Goal: Task Accomplishment & Management: Manage account settings

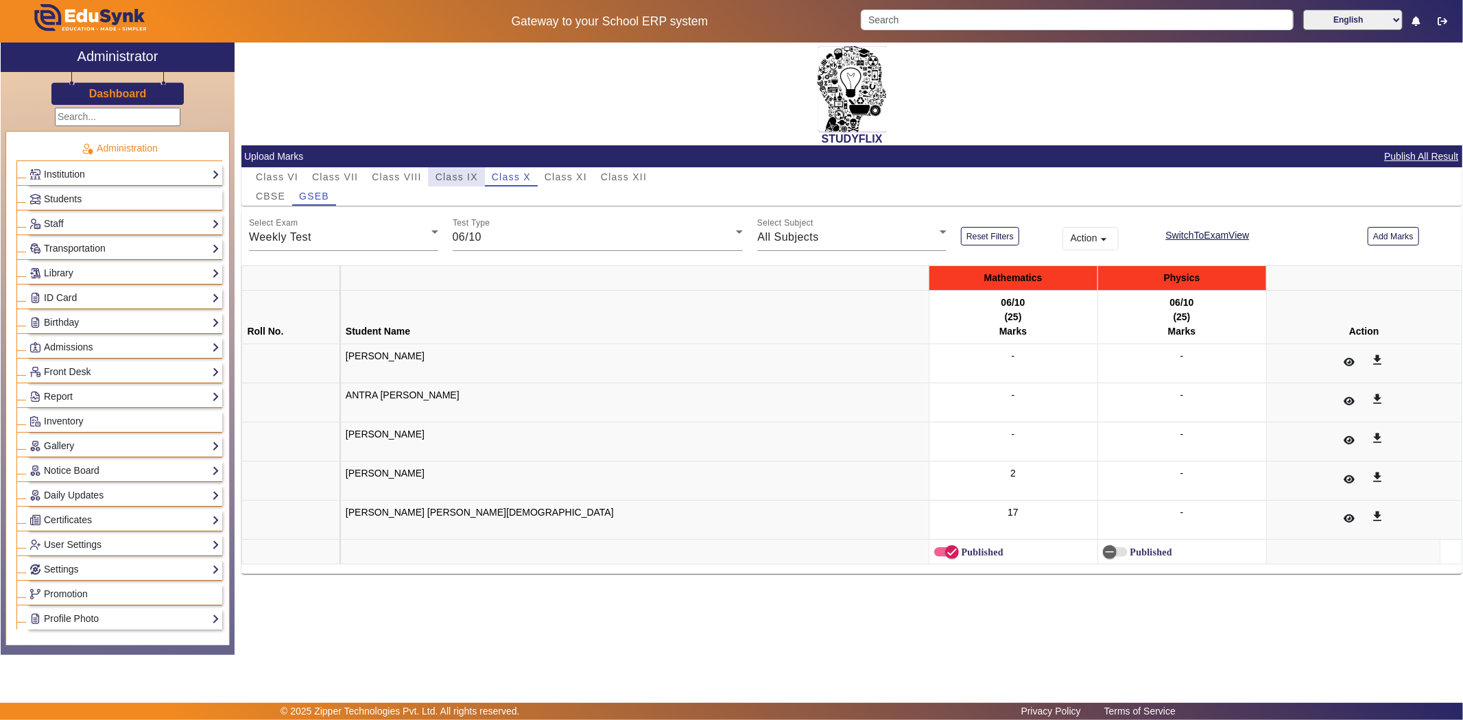
click at [453, 180] on span "Class IX" at bounding box center [457, 177] width 43 height 10
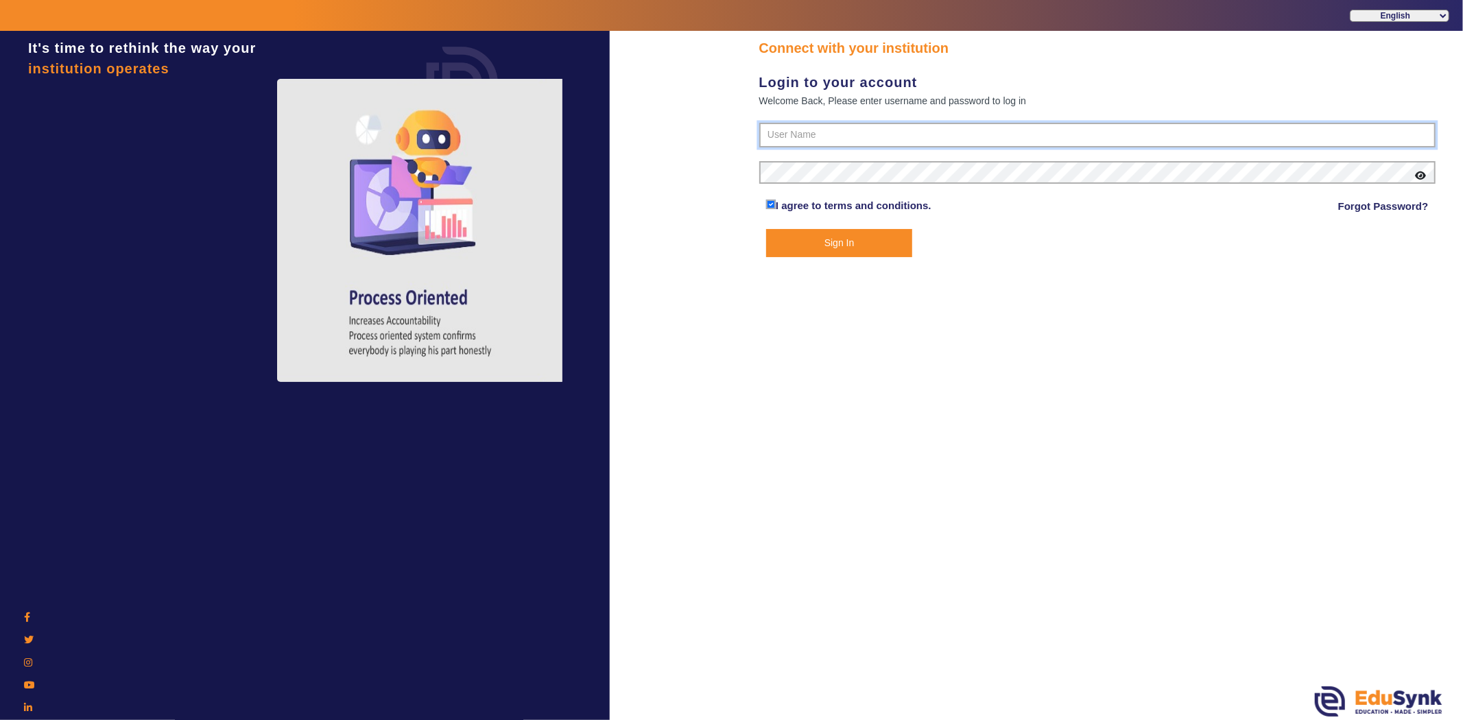
type input "6354922771"
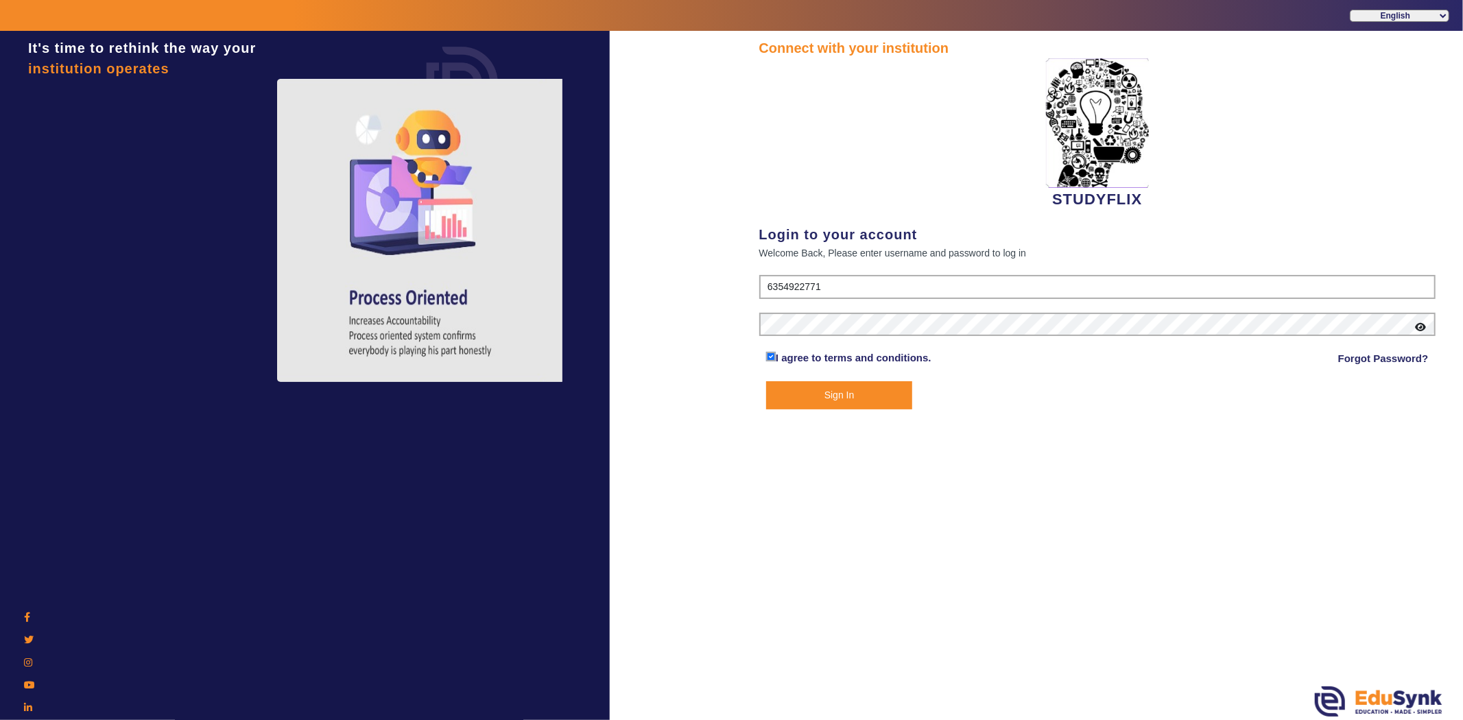
click at [899, 396] on button "Sign In" at bounding box center [839, 395] width 146 height 28
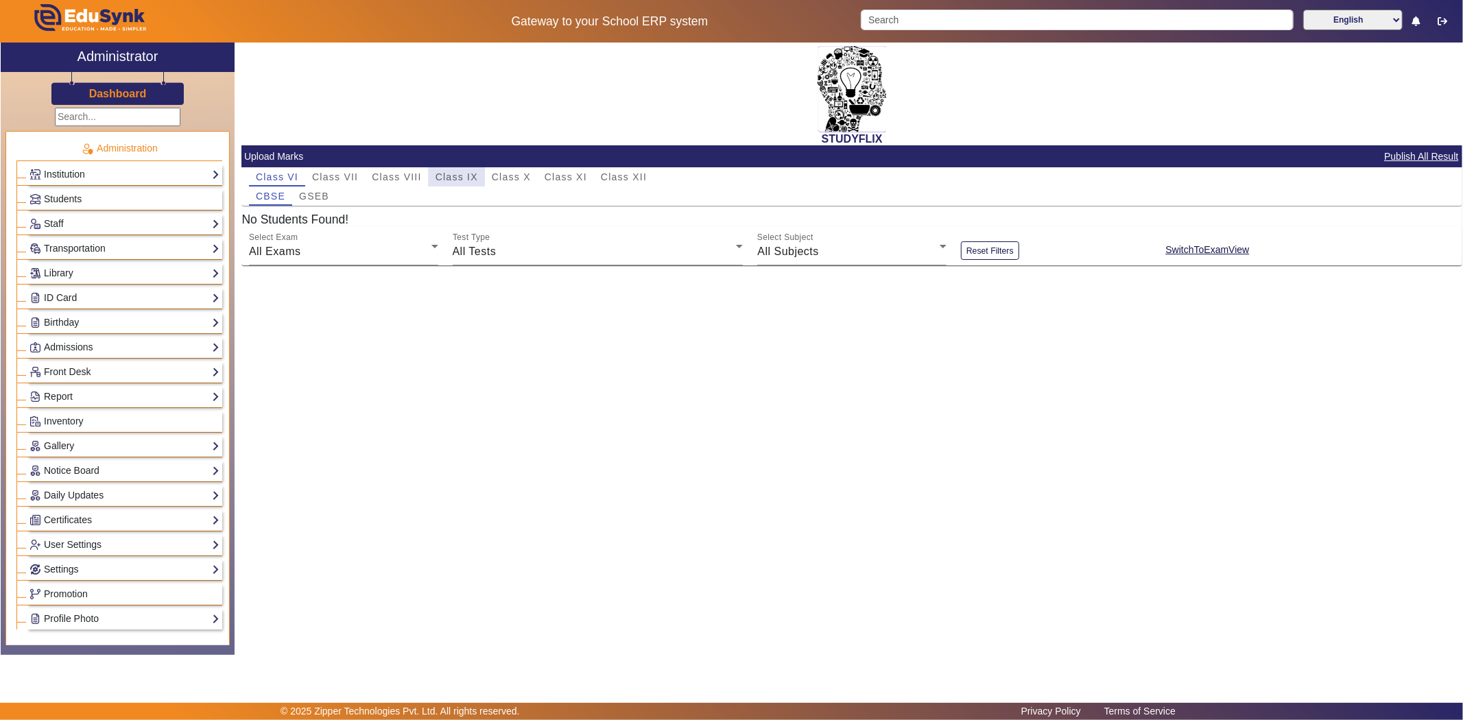
click at [457, 175] on span "Class IX" at bounding box center [457, 177] width 43 height 10
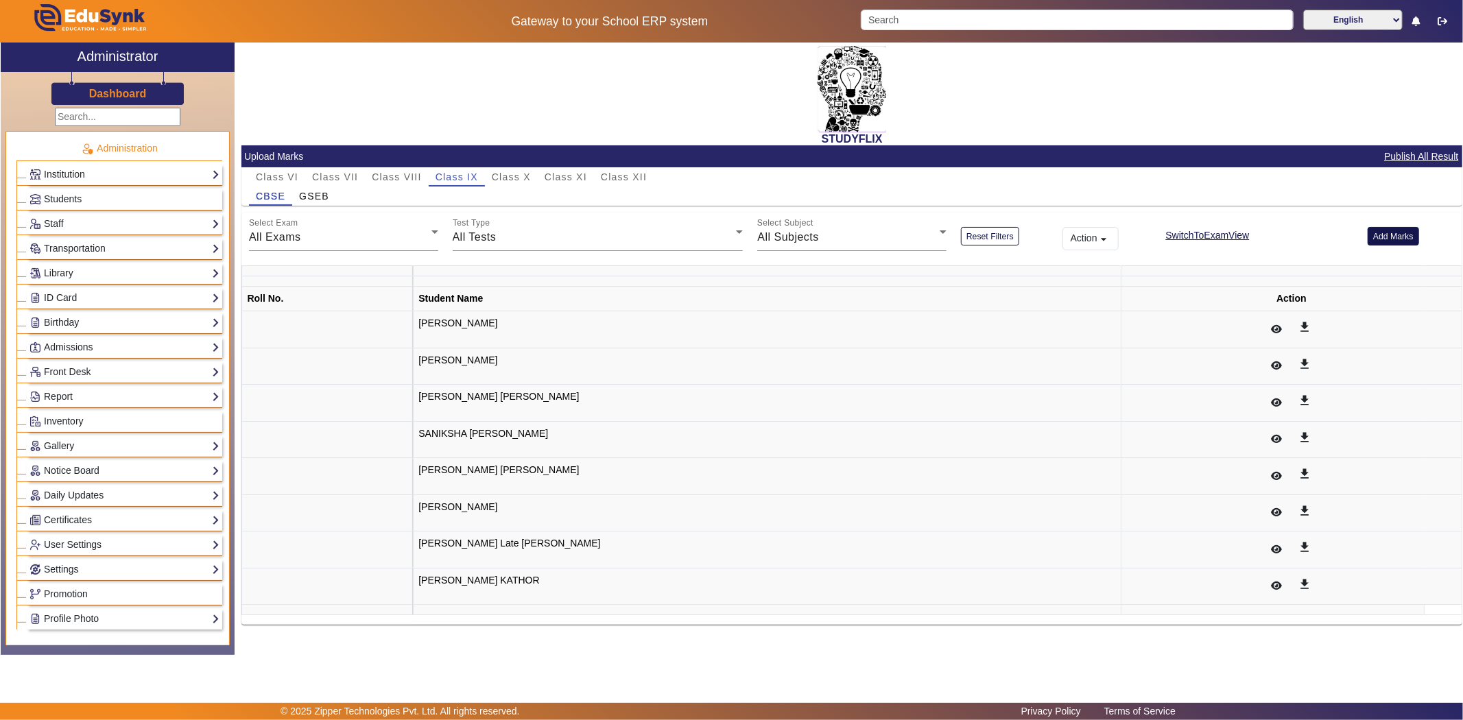
click at [1405, 235] on button "Add Marks" at bounding box center [1393, 236] width 51 height 19
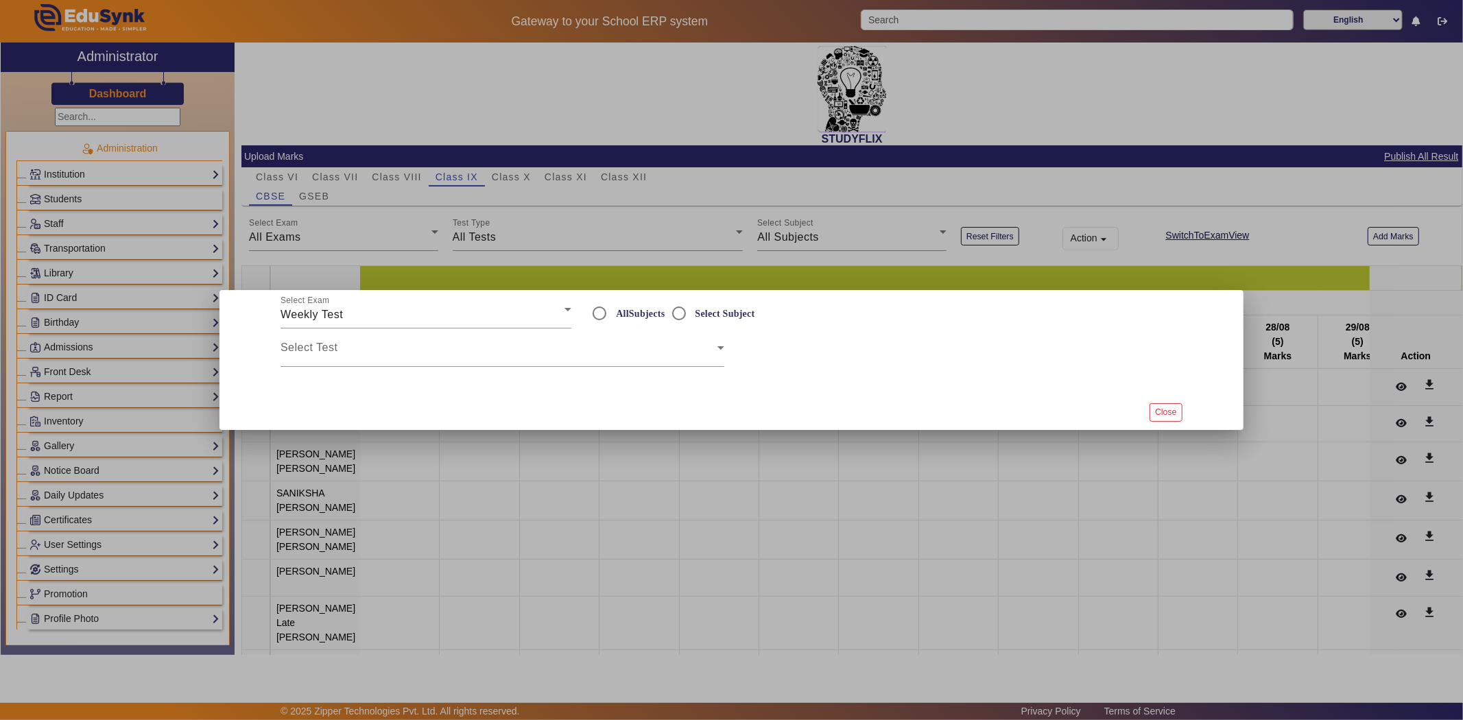
radio input "true"
click at [476, 358] on span at bounding box center [499, 353] width 437 height 16
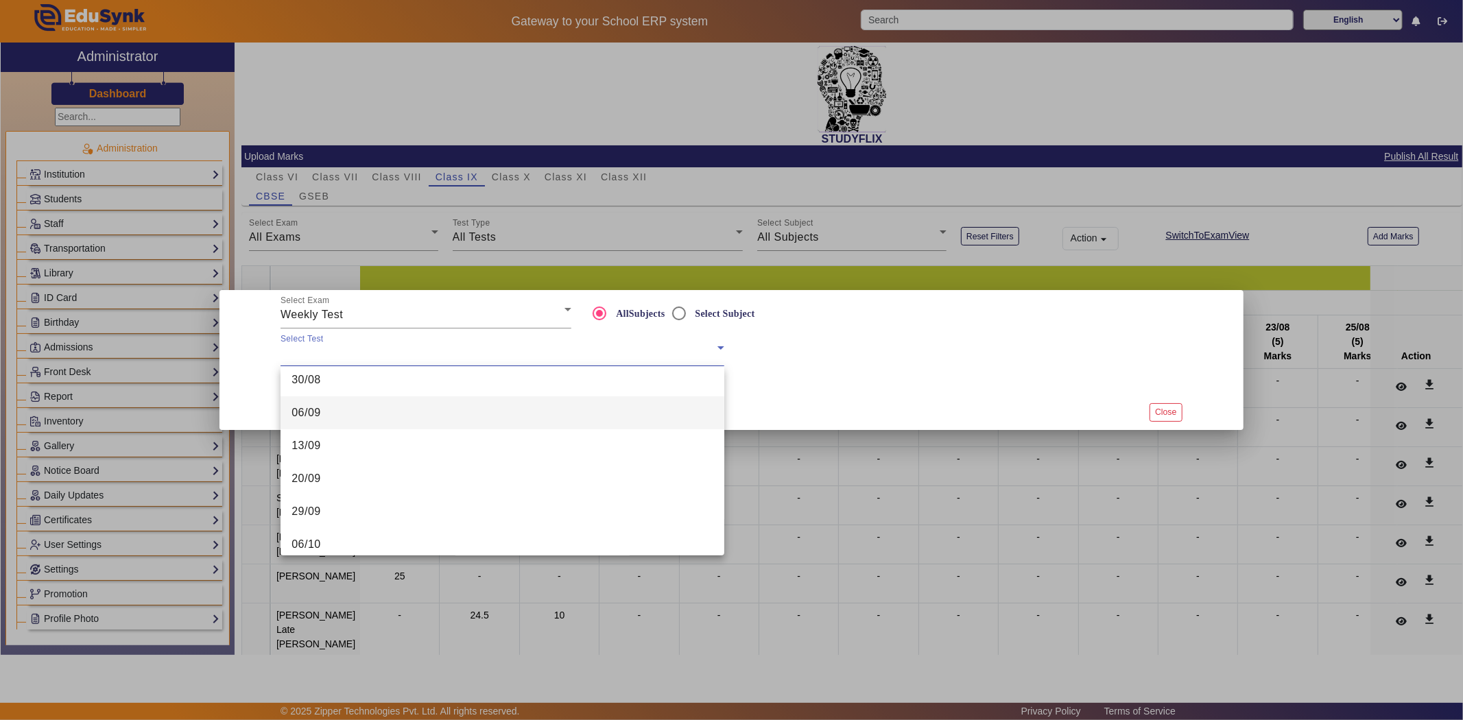
scroll to position [295, 0]
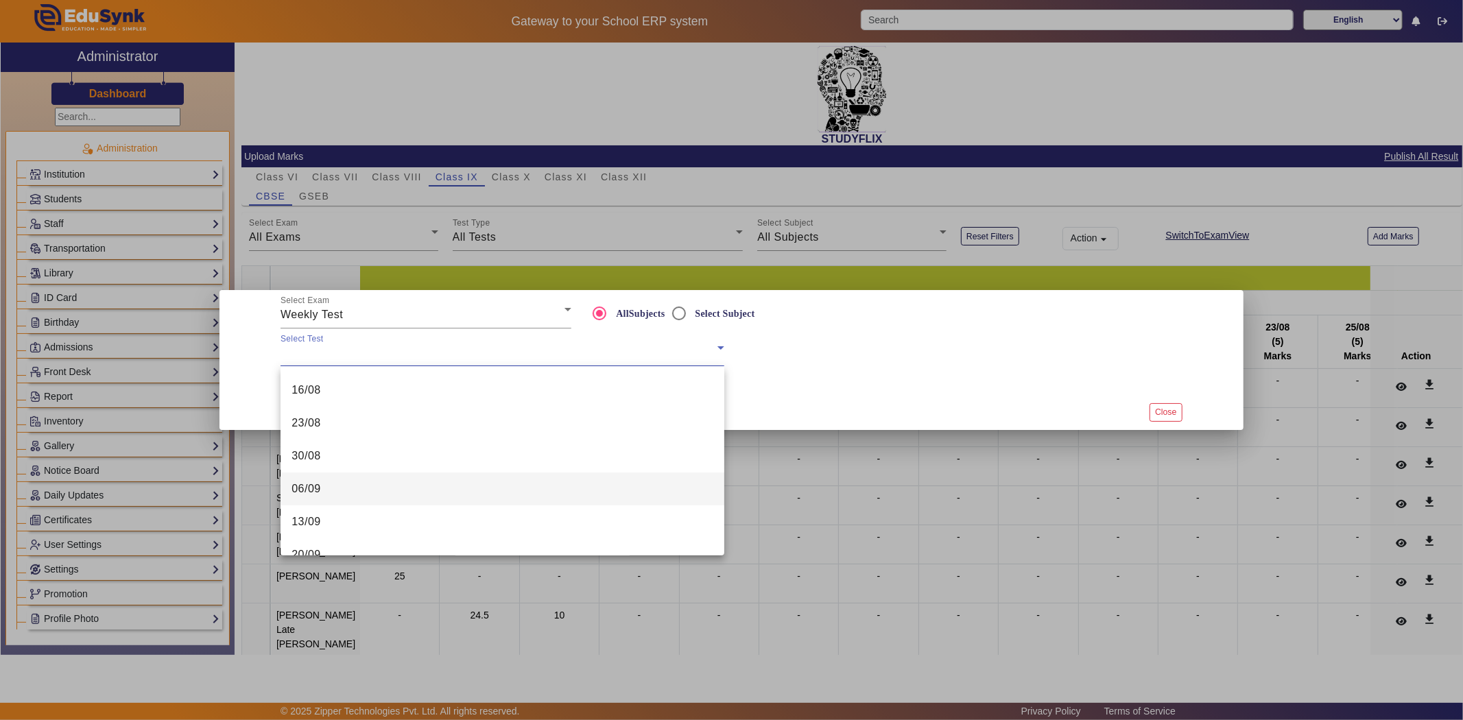
click at [401, 484] on mat-option "06/09" at bounding box center [503, 489] width 444 height 33
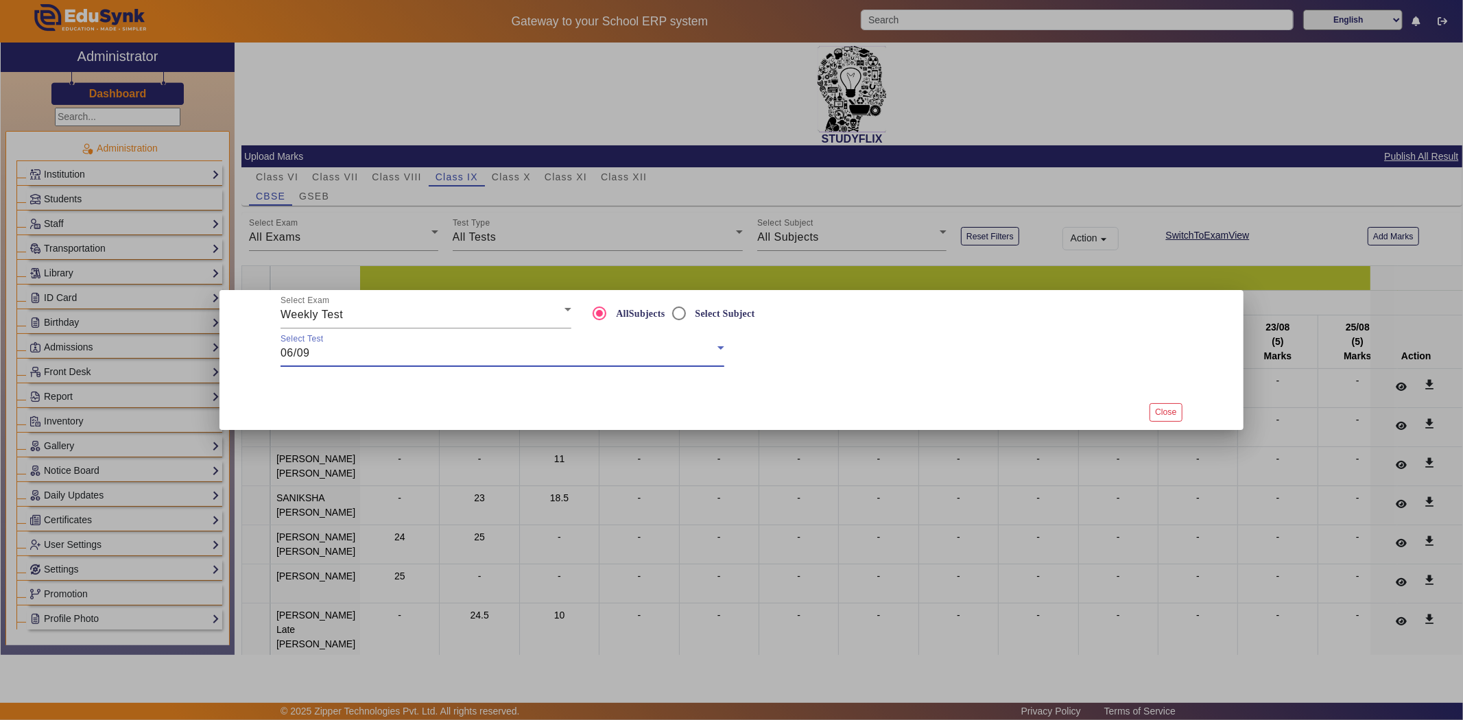
click at [428, 352] on div "06/09" at bounding box center [499, 353] width 437 height 16
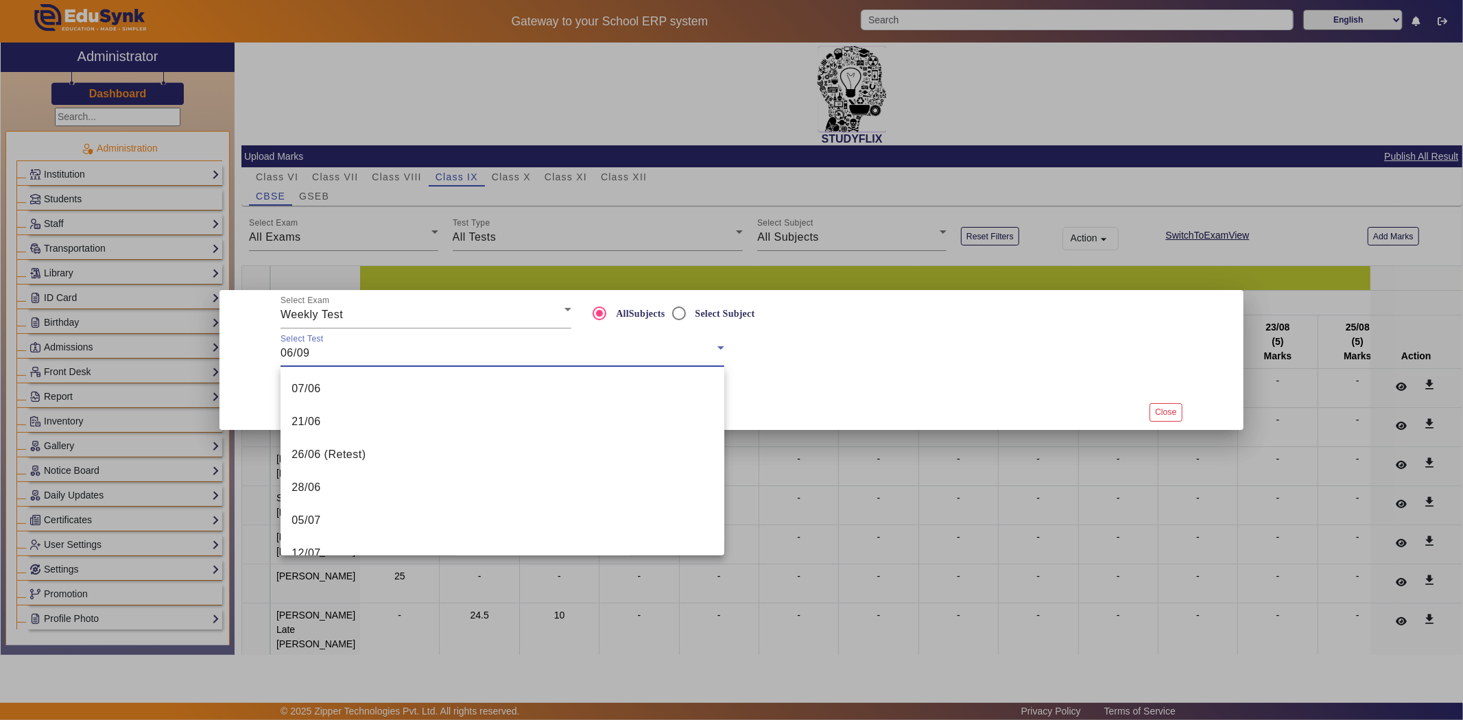
click at [1010, 378] on div at bounding box center [731, 360] width 1463 height 720
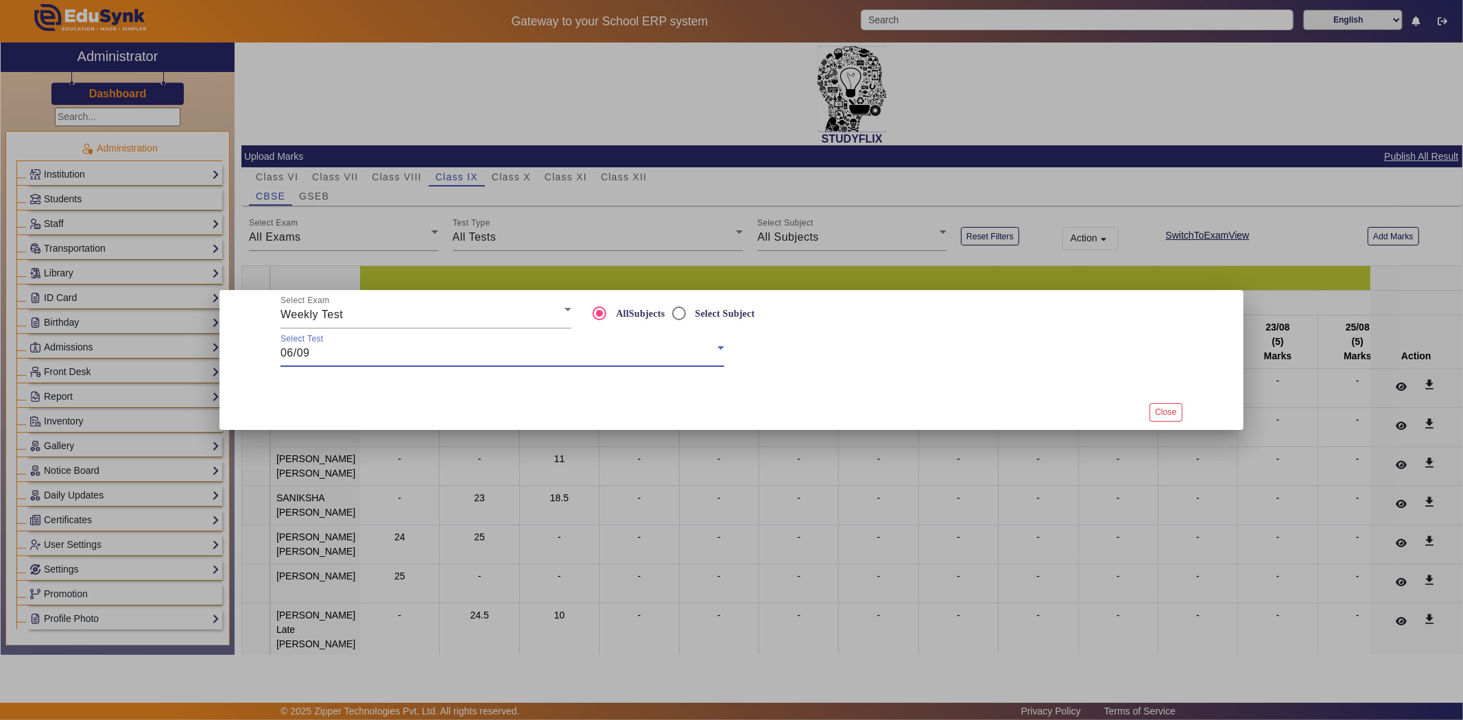
click at [1165, 410] on button "Close" at bounding box center [1165, 412] width 32 height 19
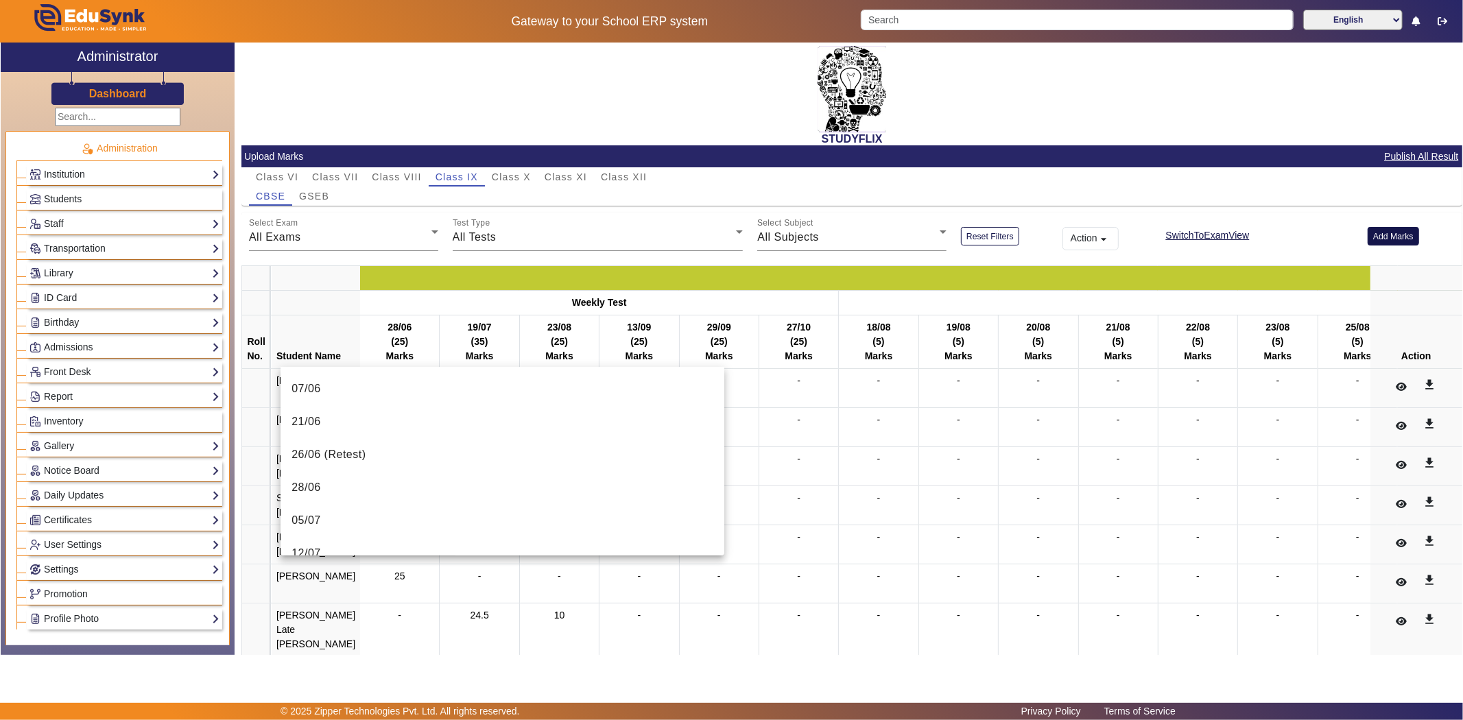
click at [1389, 240] on button "Add Marks" at bounding box center [1393, 236] width 51 height 19
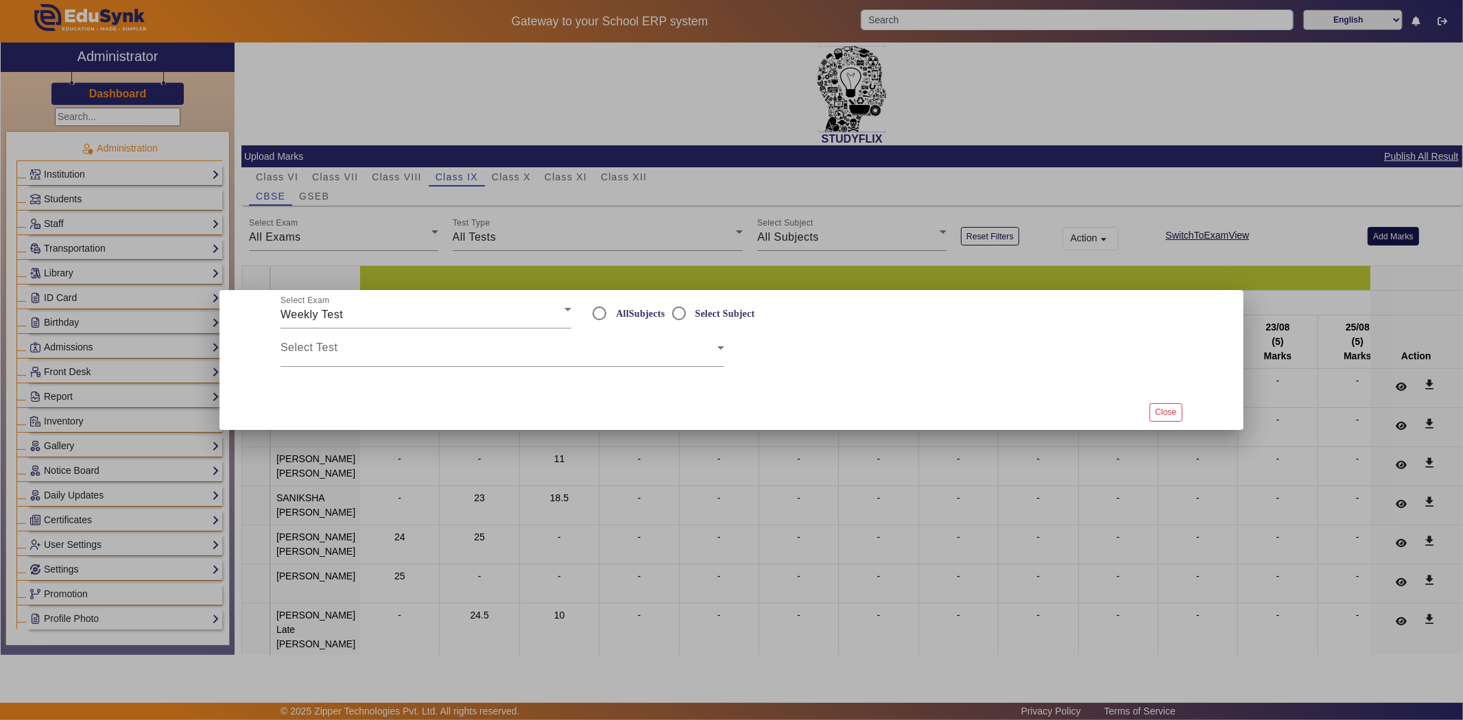
radio input "true"
click at [342, 348] on div "Select Exam Weekly Test AllSubjects Select Subject Select Test Close" at bounding box center [731, 360] width 1024 height 140
click at [706, 347] on span at bounding box center [499, 353] width 437 height 16
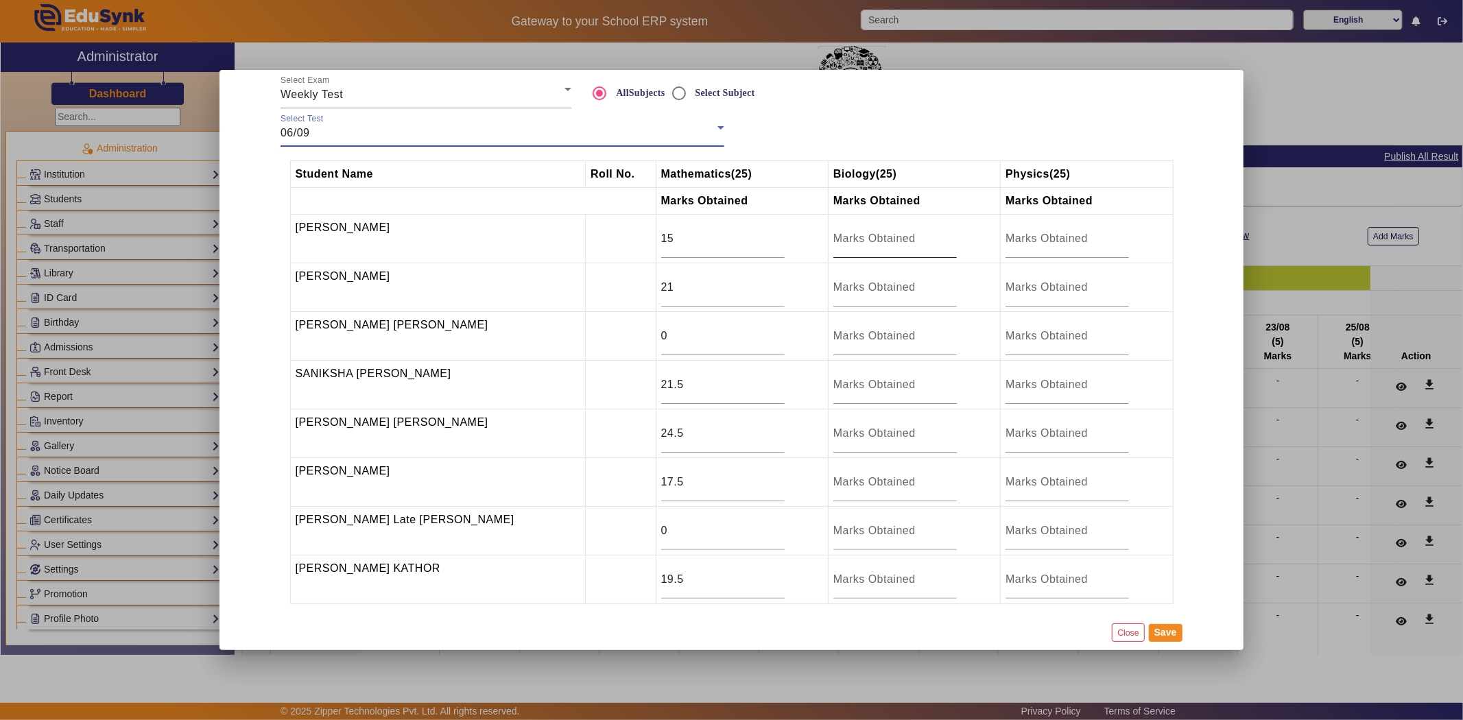
scroll to position [3, 0]
click at [868, 230] on input "number" at bounding box center [894, 236] width 123 height 16
type input "14.5"
click at [860, 277] on input "number" at bounding box center [894, 284] width 123 height 16
type input "22"
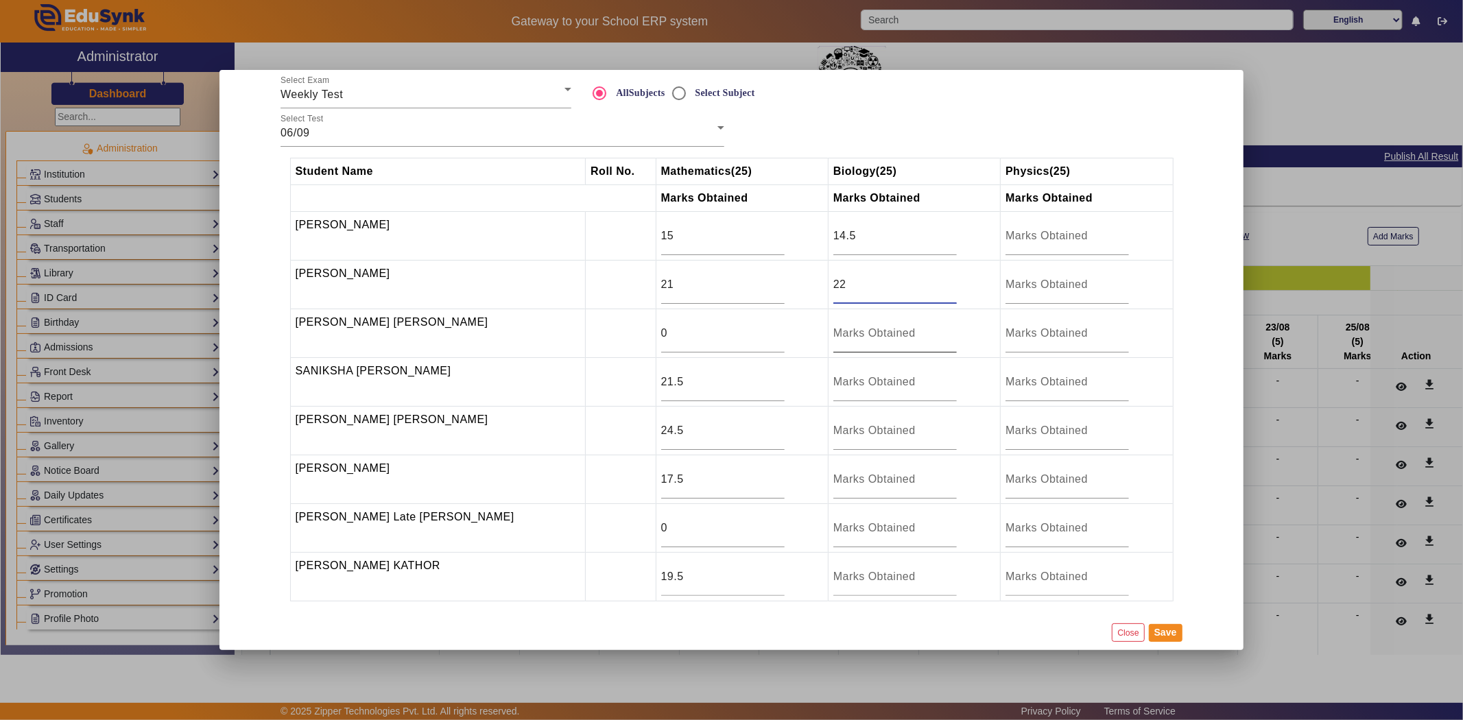
click at [876, 333] on input "number" at bounding box center [894, 333] width 123 height 16
click at [853, 383] on input "number" at bounding box center [894, 382] width 123 height 16
type input "17.5"
click at [839, 428] on input "number" at bounding box center [894, 430] width 123 height 16
type input "15.5"
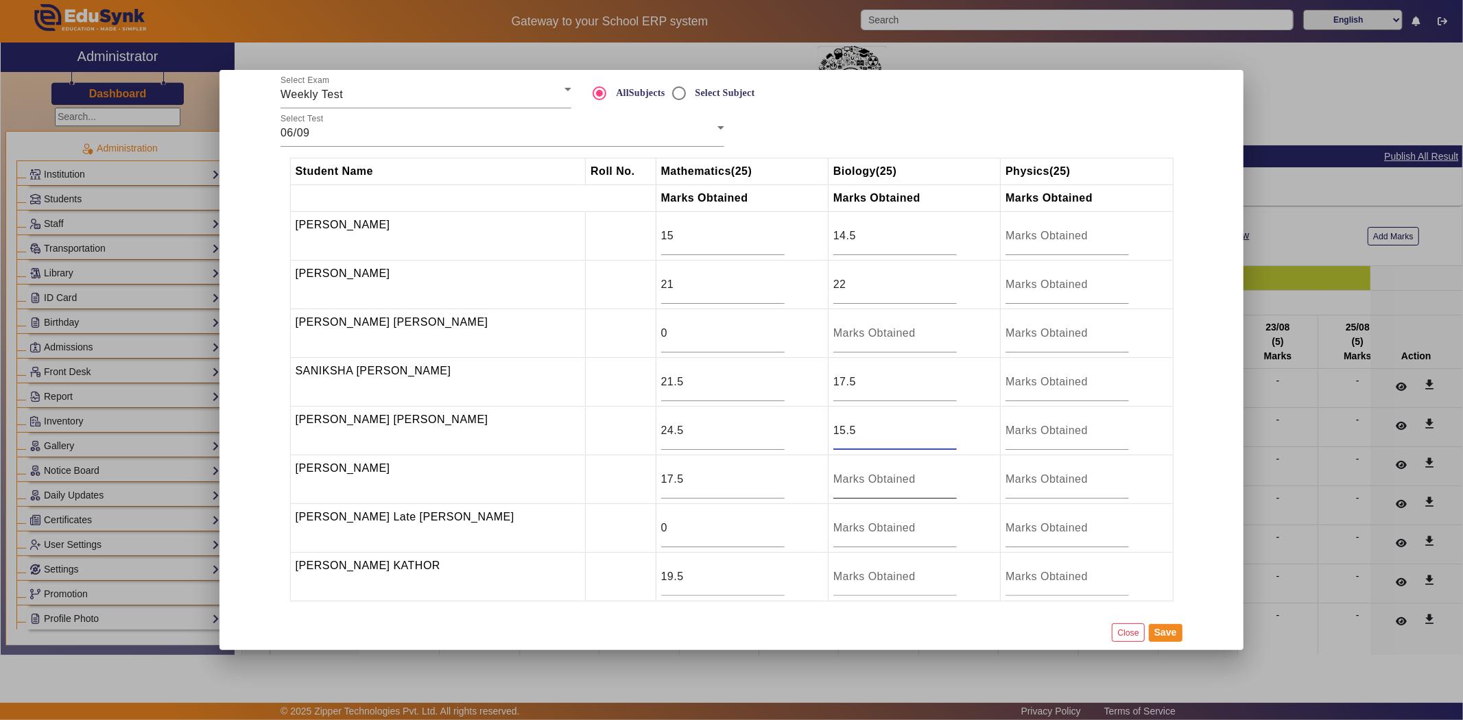
click at [851, 477] on input "number" at bounding box center [894, 479] width 123 height 16
type input "17.5"
click at [855, 527] on input "number" at bounding box center [894, 528] width 123 height 16
click at [850, 587] on div at bounding box center [894, 577] width 123 height 38
click at [851, 576] on input "number" at bounding box center [894, 577] width 123 height 16
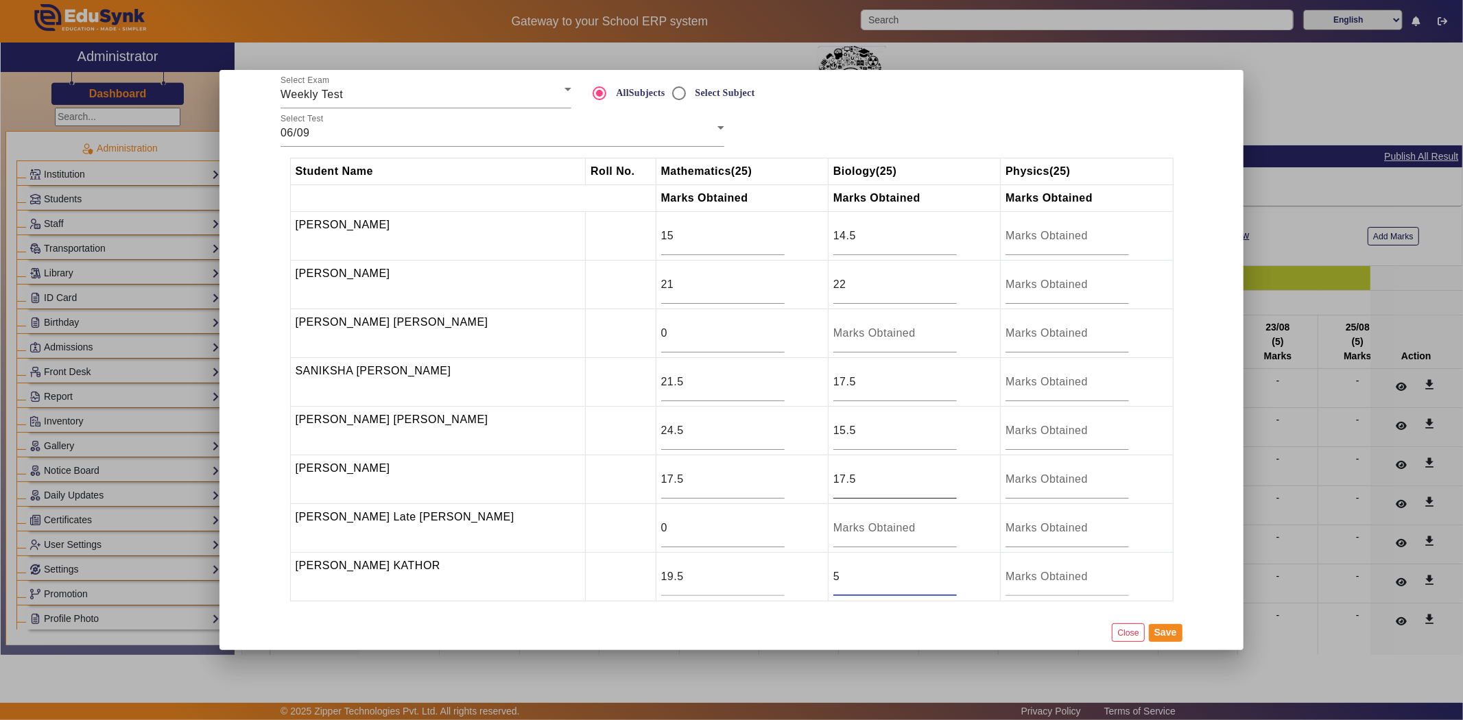
type input "5.5"
click at [1170, 634] on button "Save" at bounding box center [1166, 633] width 34 height 18
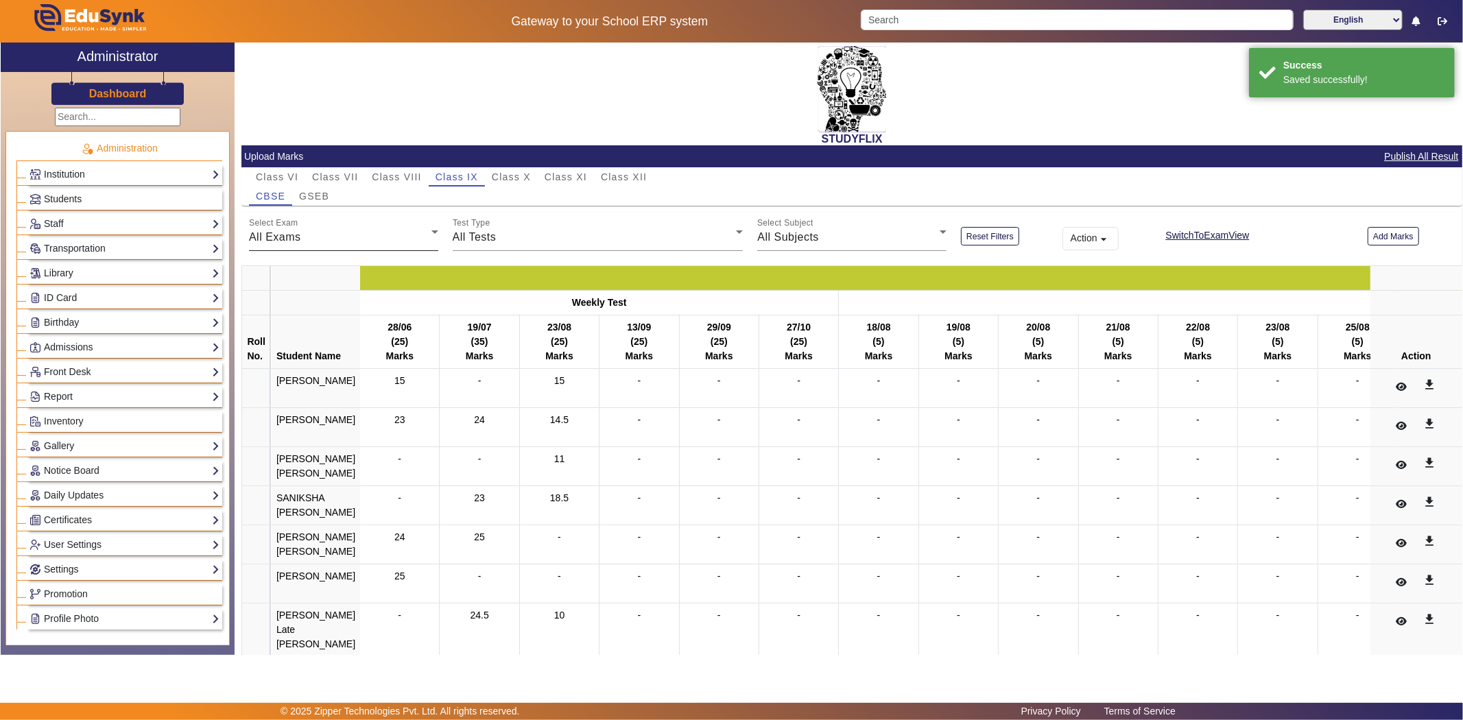
click at [357, 239] on div "All Exams" at bounding box center [340, 237] width 182 height 16
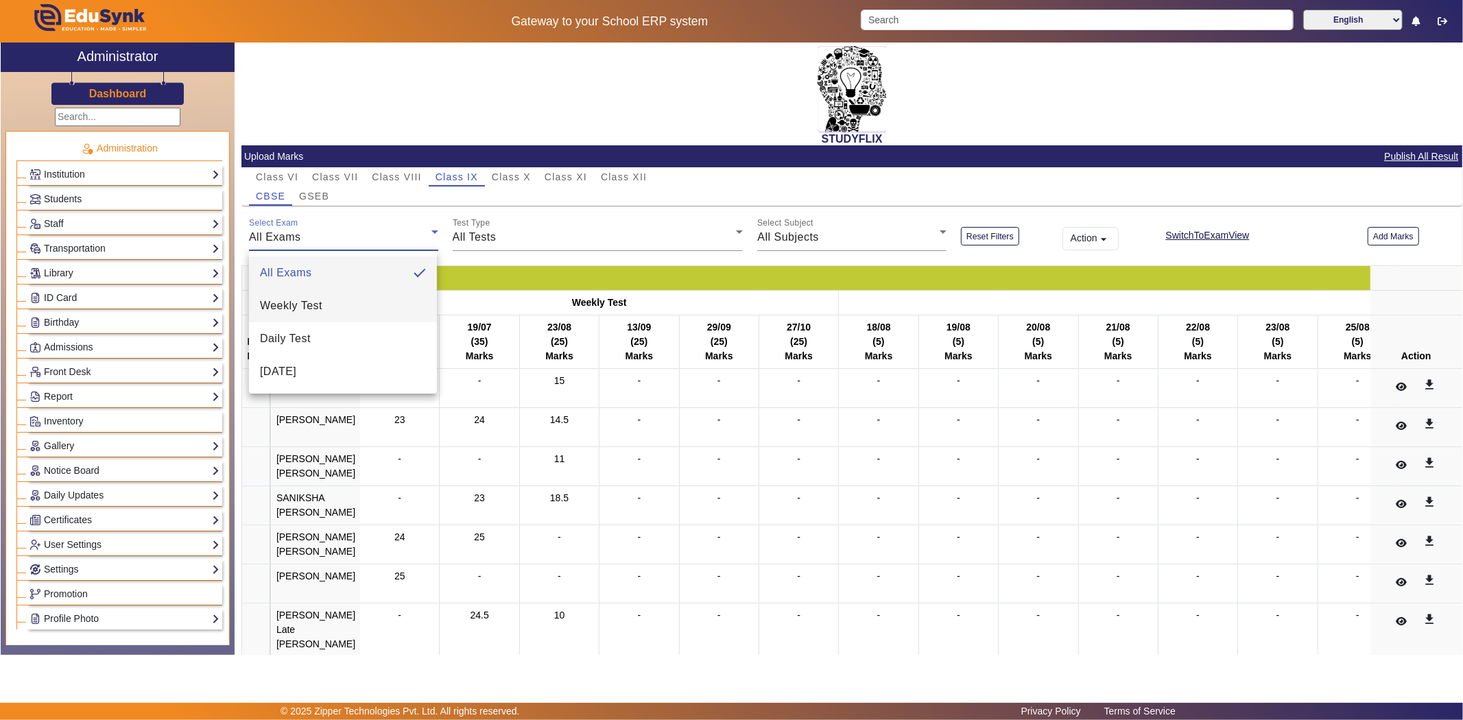
click at [320, 302] on span "Weekly Test" at bounding box center [291, 306] width 62 height 16
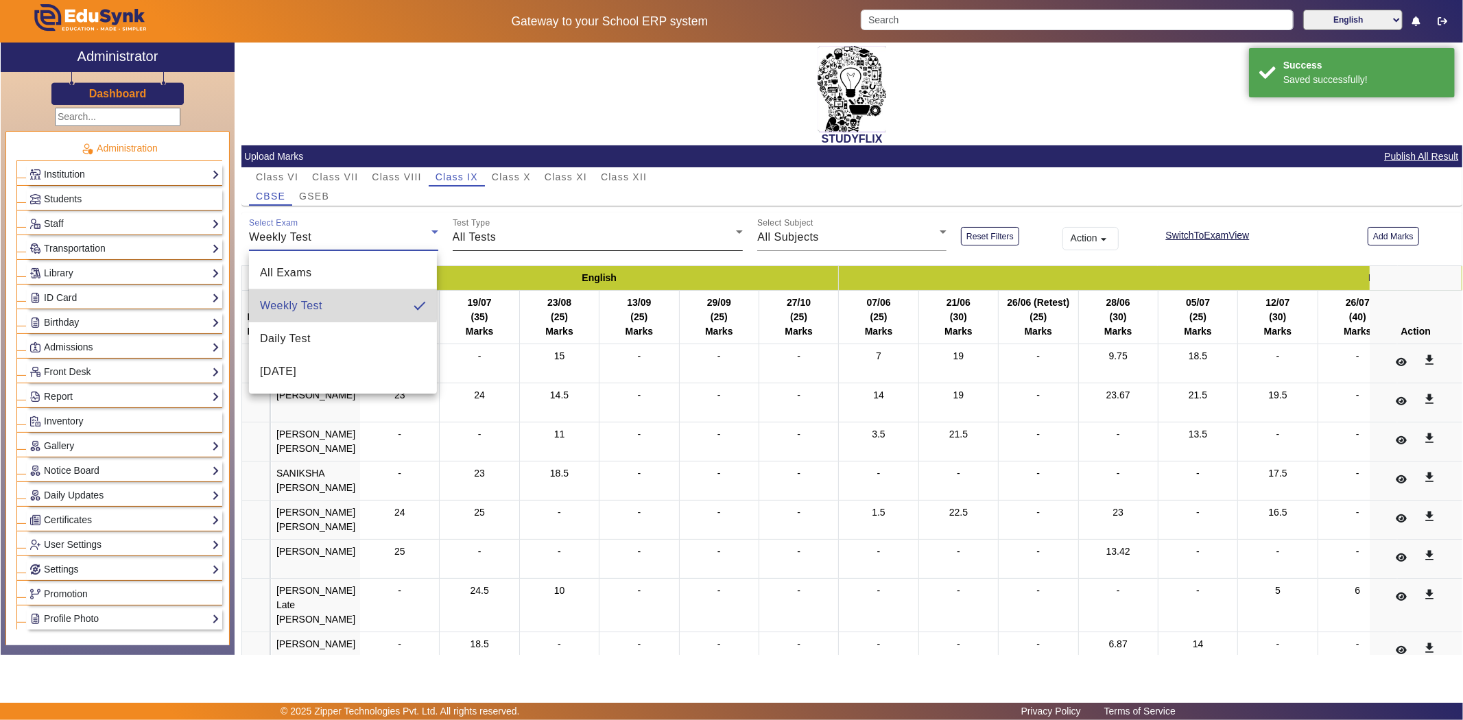
click at [621, 237] on div "All Tests" at bounding box center [595, 237] width 284 height 16
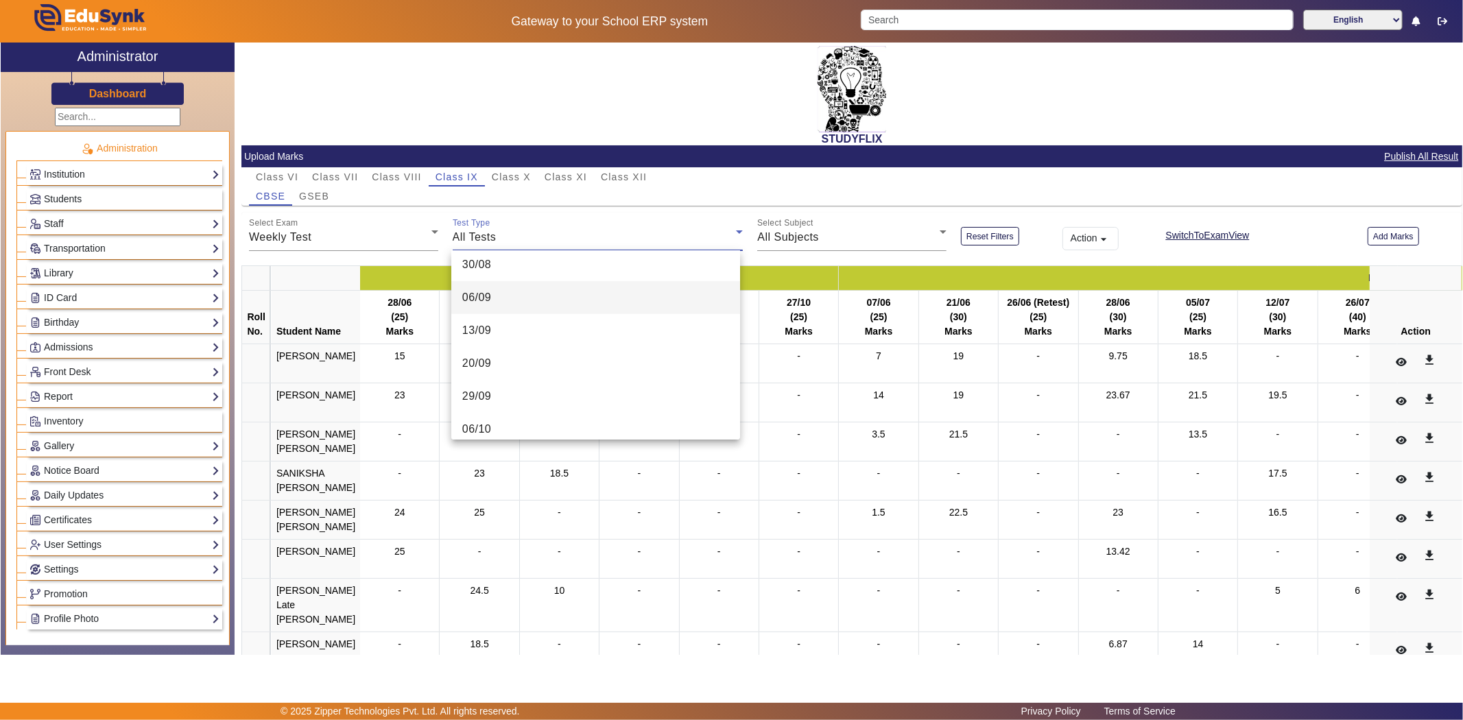
scroll to position [327, 0]
click at [522, 365] on mat-option "06/09" at bounding box center [595, 373] width 289 height 33
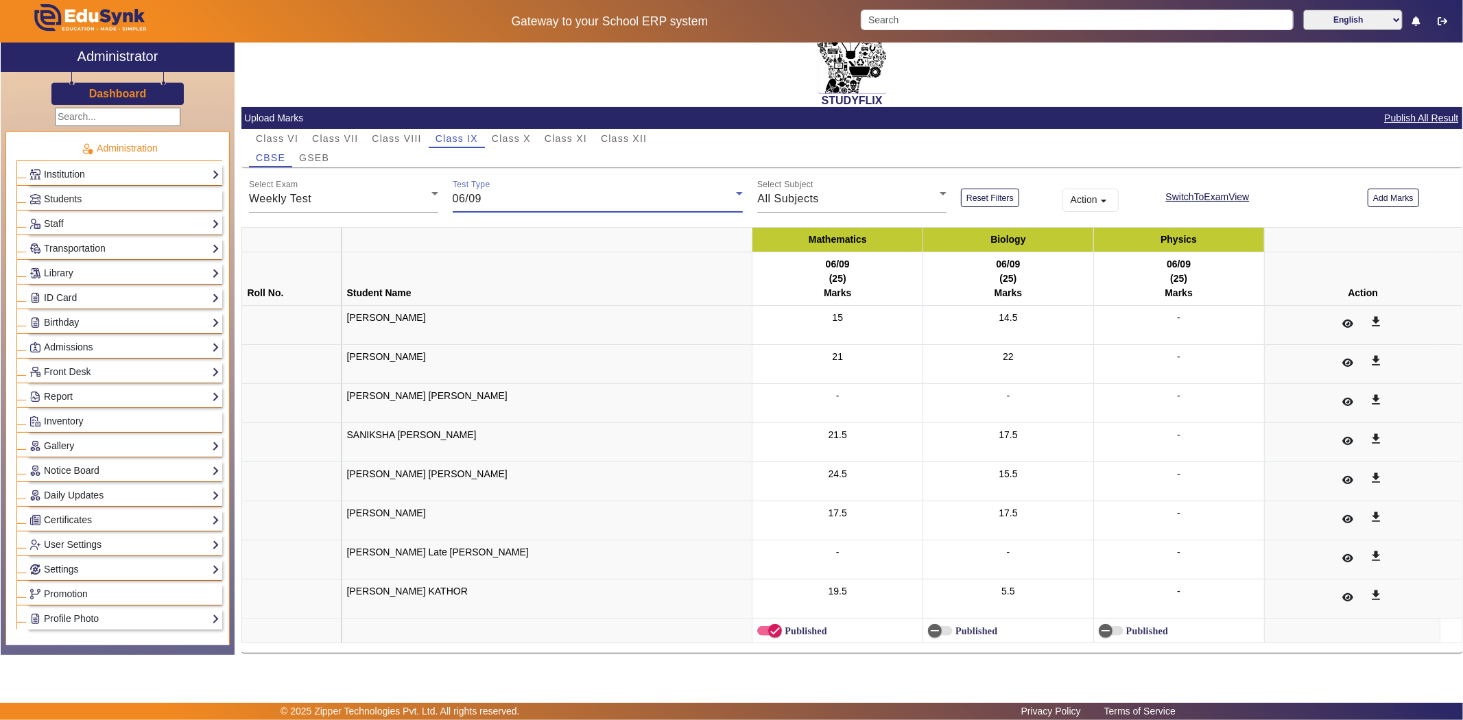
scroll to position [44, 0]
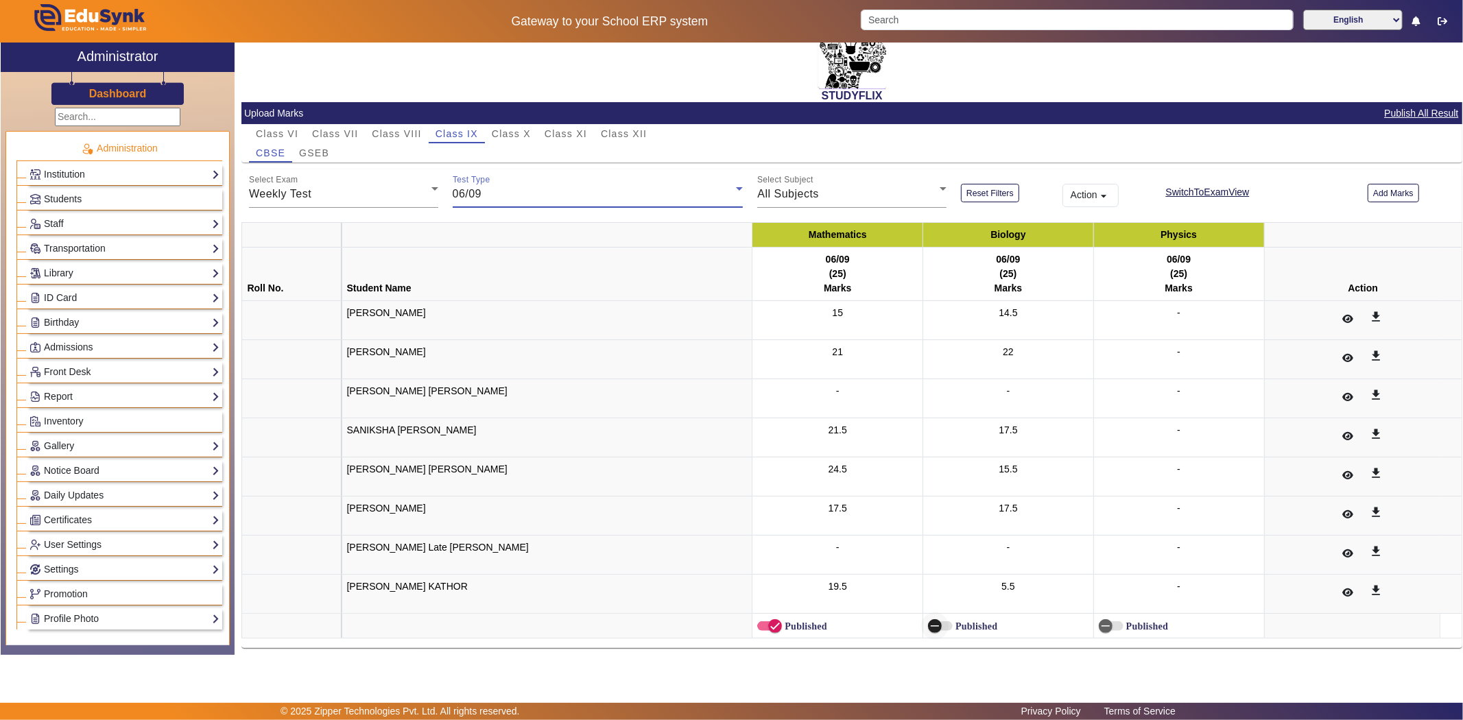
click at [923, 621] on span "button" at bounding box center [934, 625] width 27 height 27
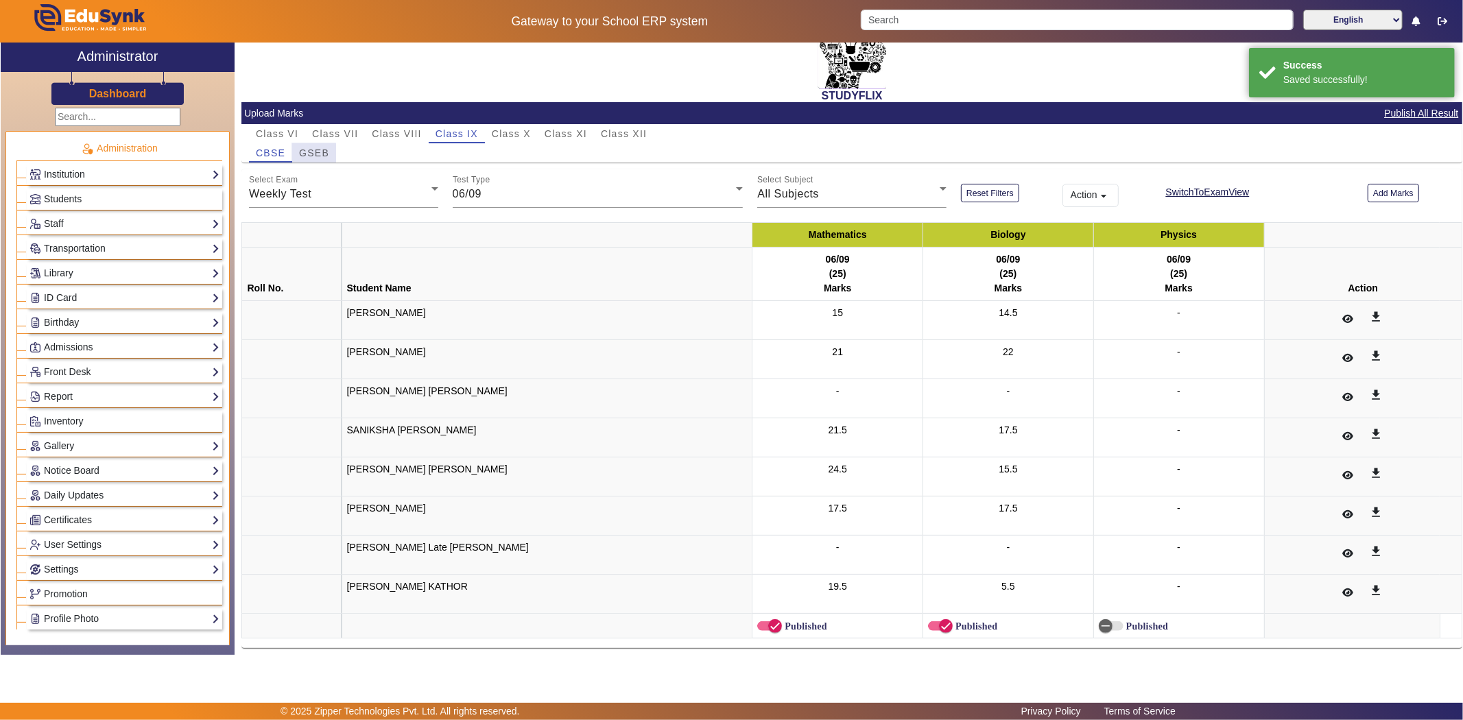
click at [300, 153] on span "GSEB" at bounding box center [314, 153] width 30 height 10
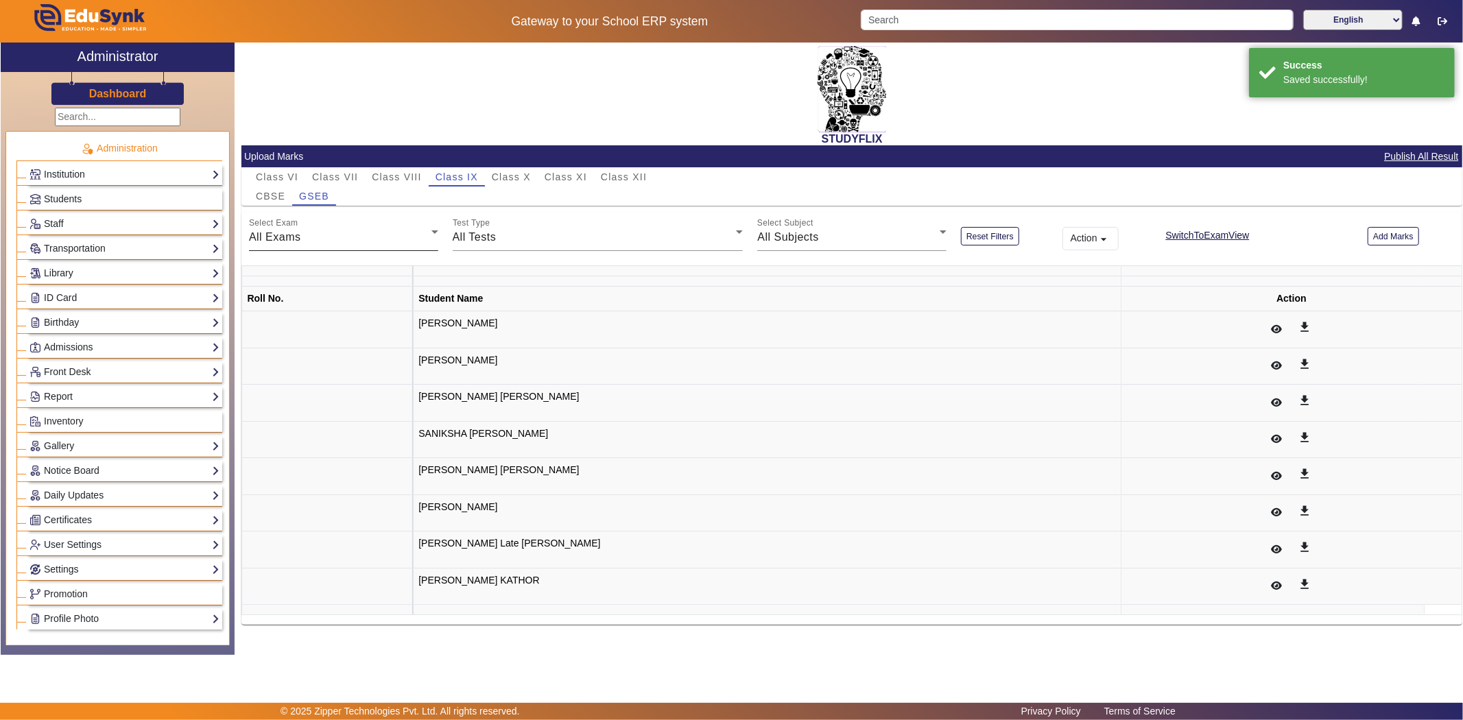
click at [316, 224] on div "Select Exam All Exams" at bounding box center [343, 232] width 189 height 38
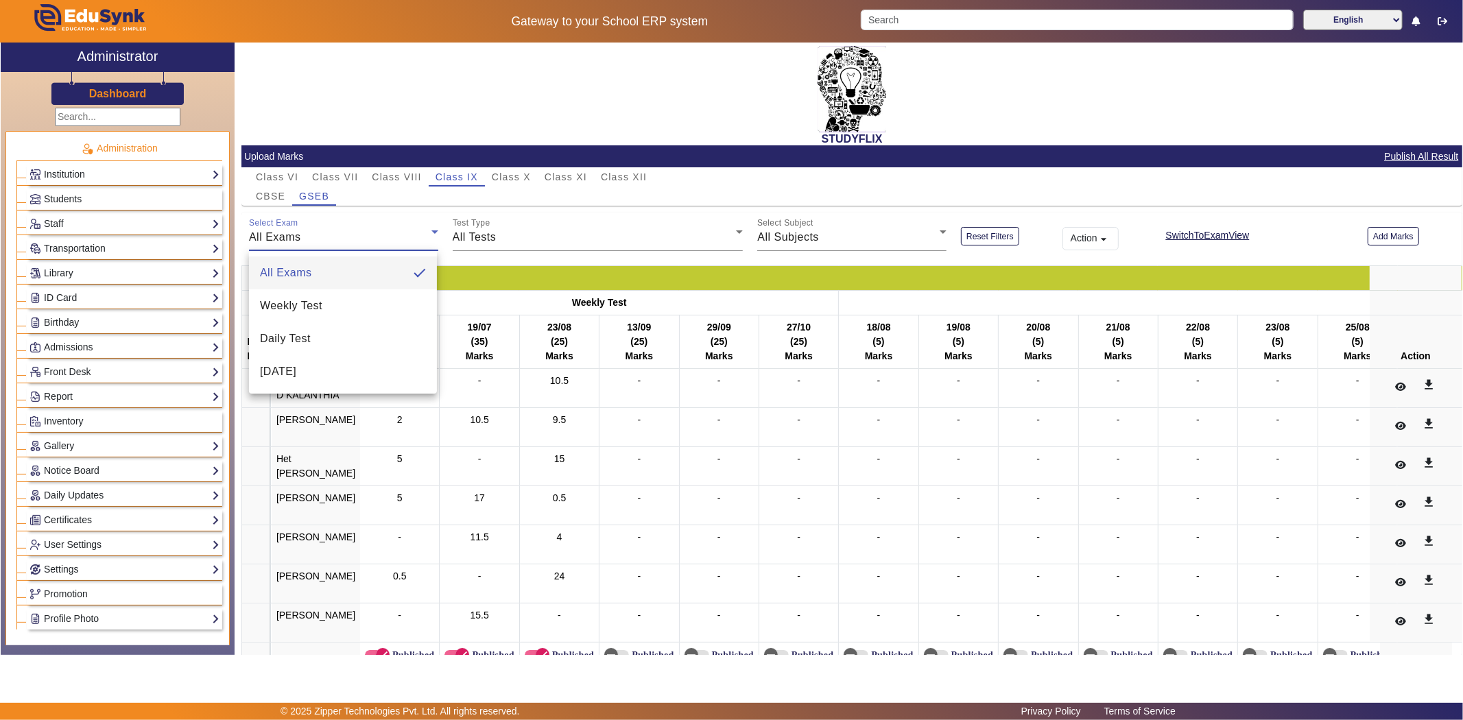
drag, startPoint x: 1375, startPoint y: 235, endPoint x: 1462, endPoint y: 288, distance: 102.2
click at [1376, 235] on div at bounding box center [731, 360] width 1463 height 720
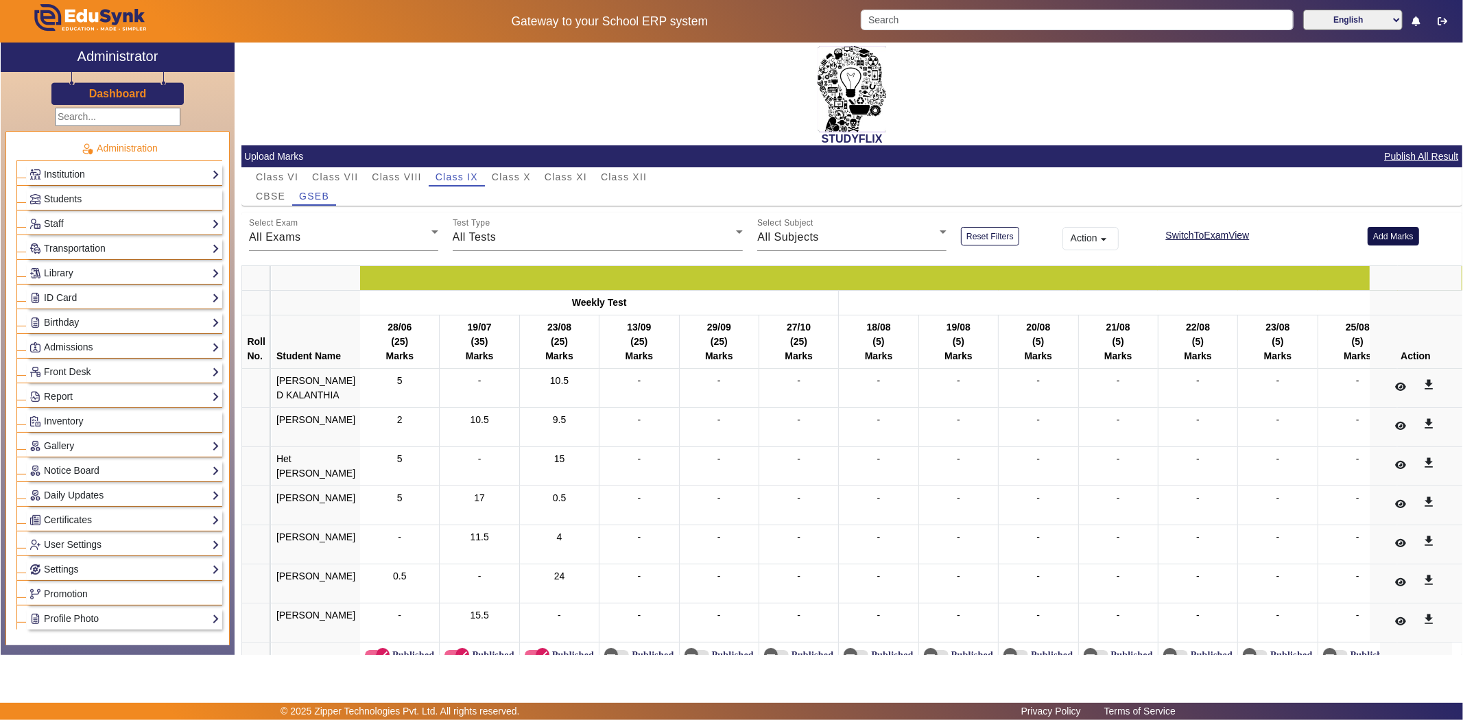
click at [1381, 230] on button "Add Marks" at bounding box center [1393, 236] width 51 height 19
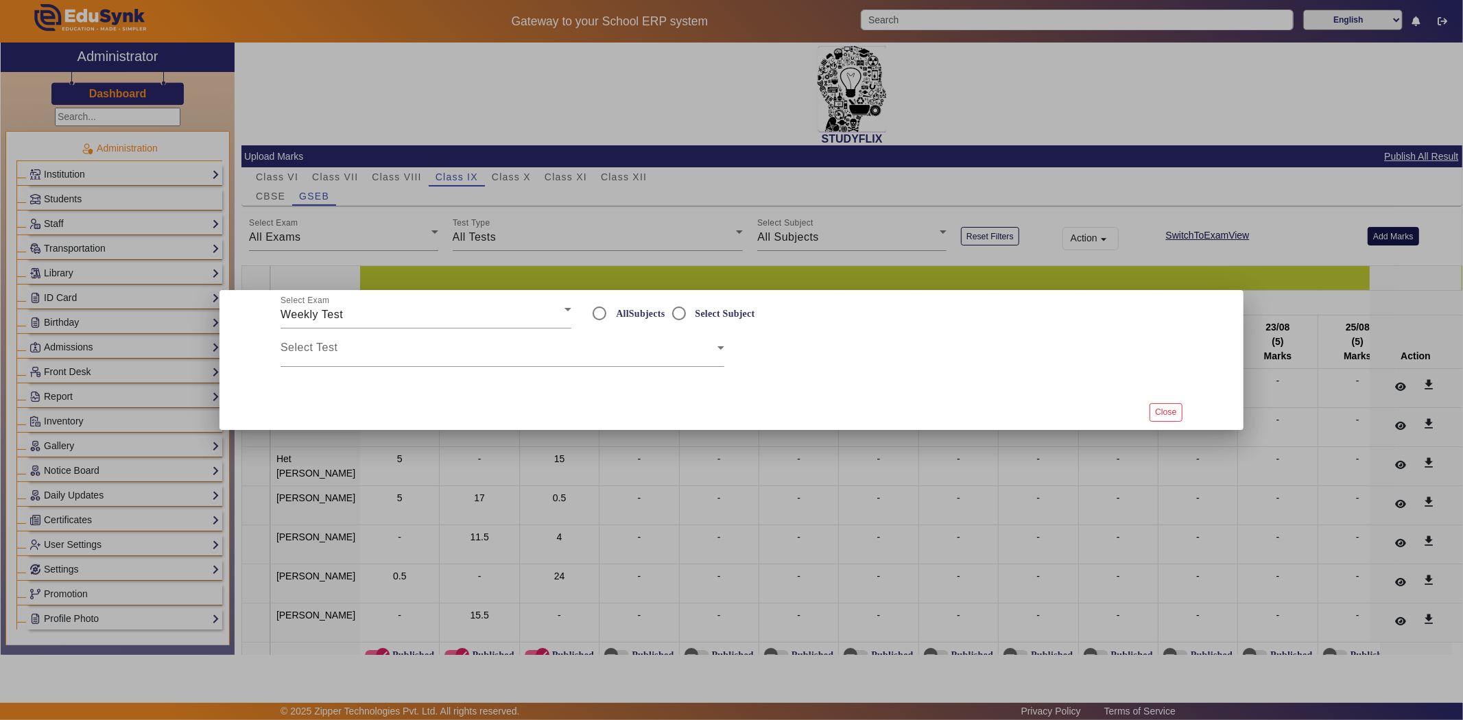
radio input "true"
drag, startPoint x: 549, startPoint y: 354, endPoint x: 624, endPoint y: 353, distance: 75.5
click at [547, 354] on span at bounding box center [499, 353] width 437 height 16
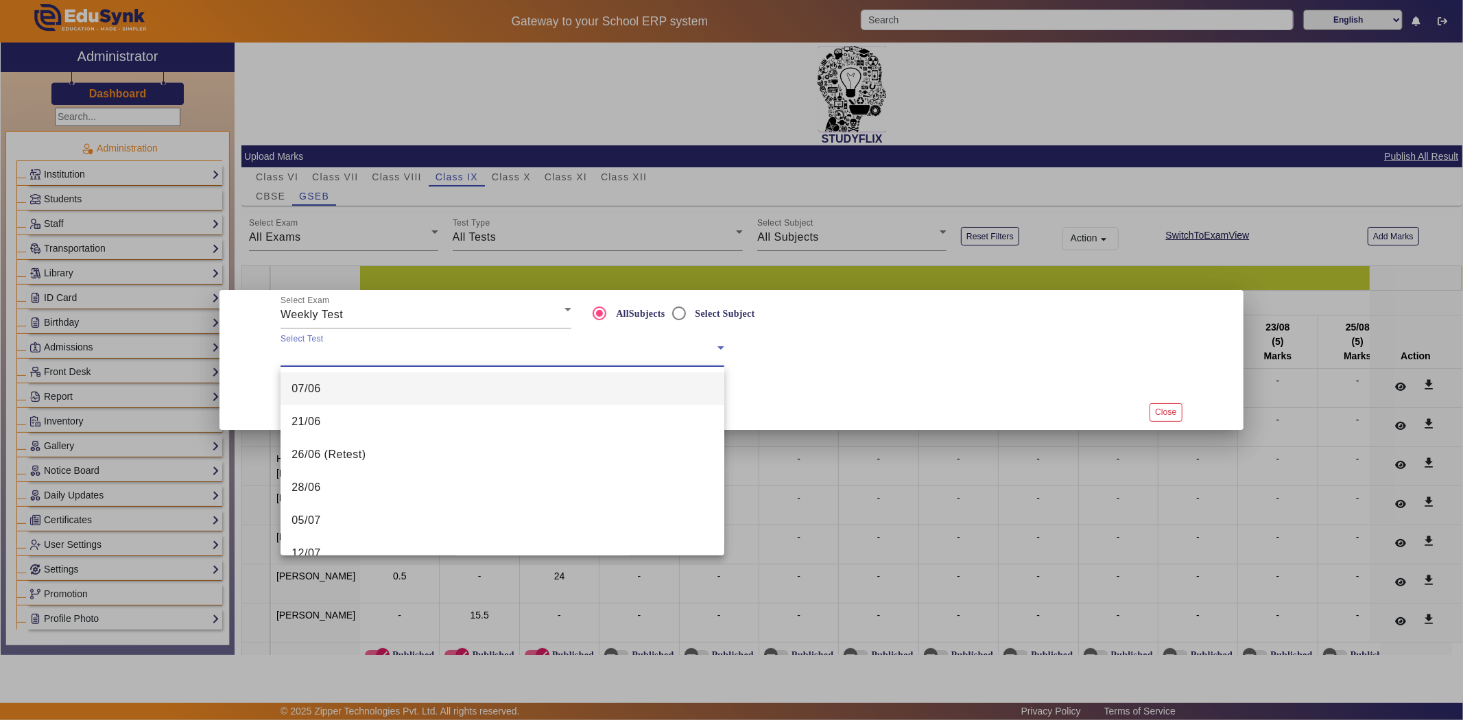
scroll to position [305, 0]
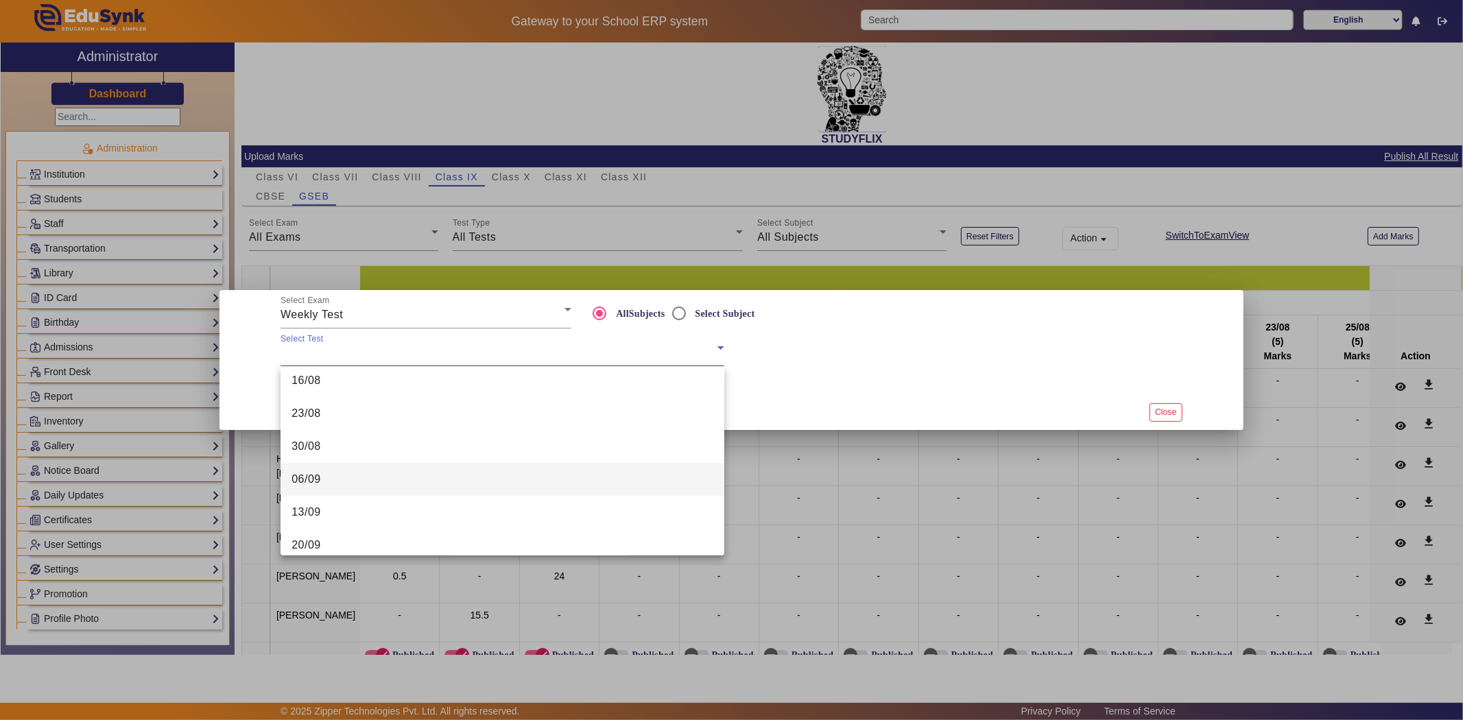
drag, startPoint x: 378, startPoint y: 484, endPoint x: 547, endPoint y: 448, distance: 172.4
click at [379, 484] on mat-option "06/09" at bounding box center [503, 479] width 444 height 33
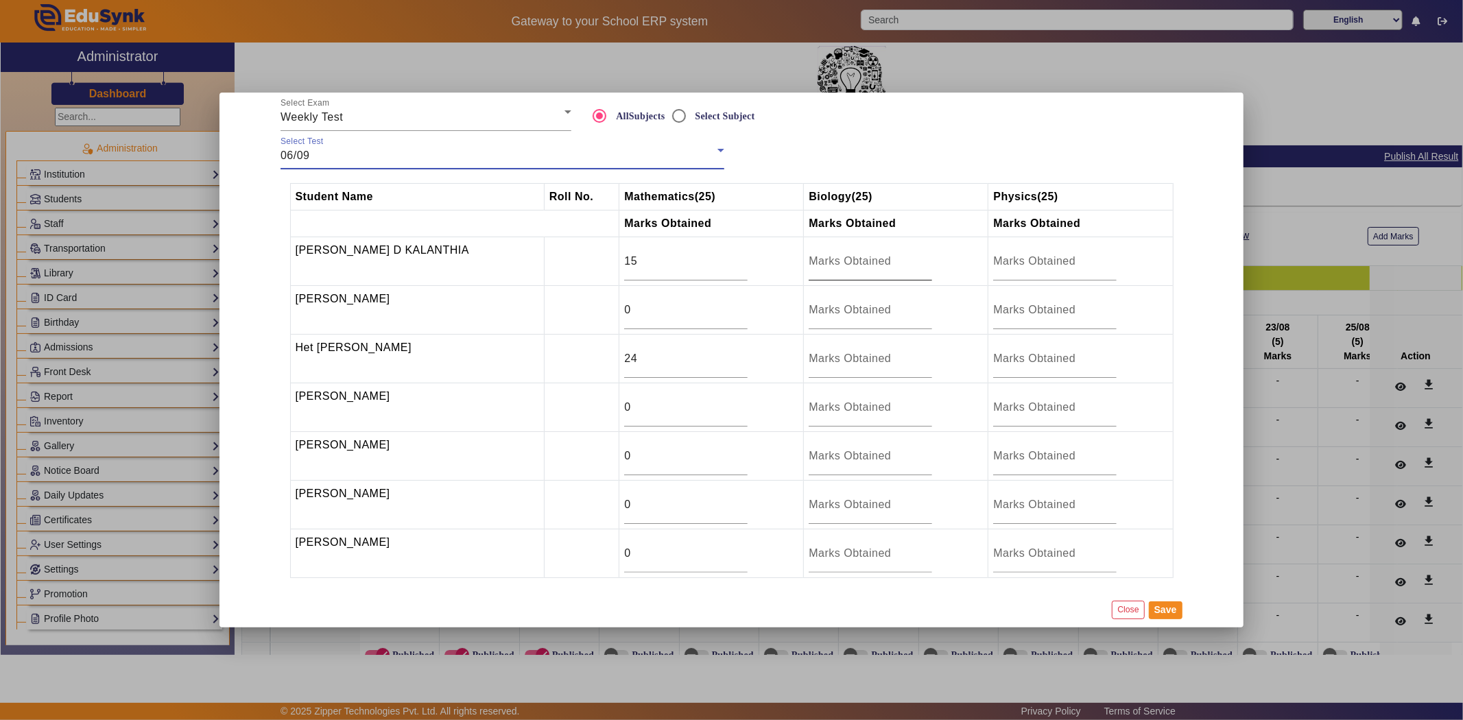
click at [814, 261] on input "number" at bounding box center [870, 261] width 123 height 16
type input "20.5"
click at [809, 310] on input "number" at bounding box center [870, 310] width 123 height 16
type input "3.5"
click at [842, 354] on input "number" at bounding box center [870, 358] width 123 height 16
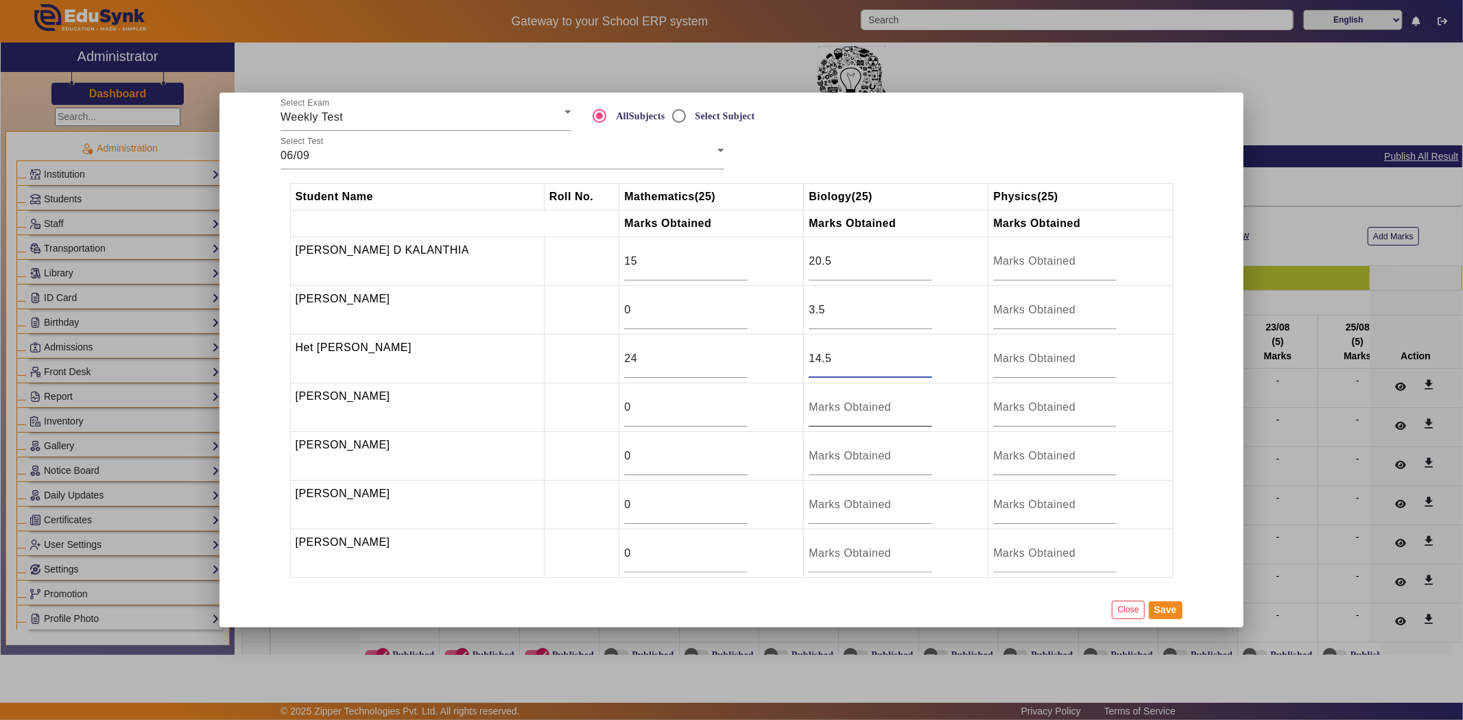
type input "14.5"
click at [835, 405] on input "number" at bounding box center [870, 407] width 123 height 16
type input "01"
click at [818, 449] on input "number" at bounding box center [870, 456] width 123 height 16
click at [809, 501] on input "number" at bounding box center [870, 505] width 123 height 16
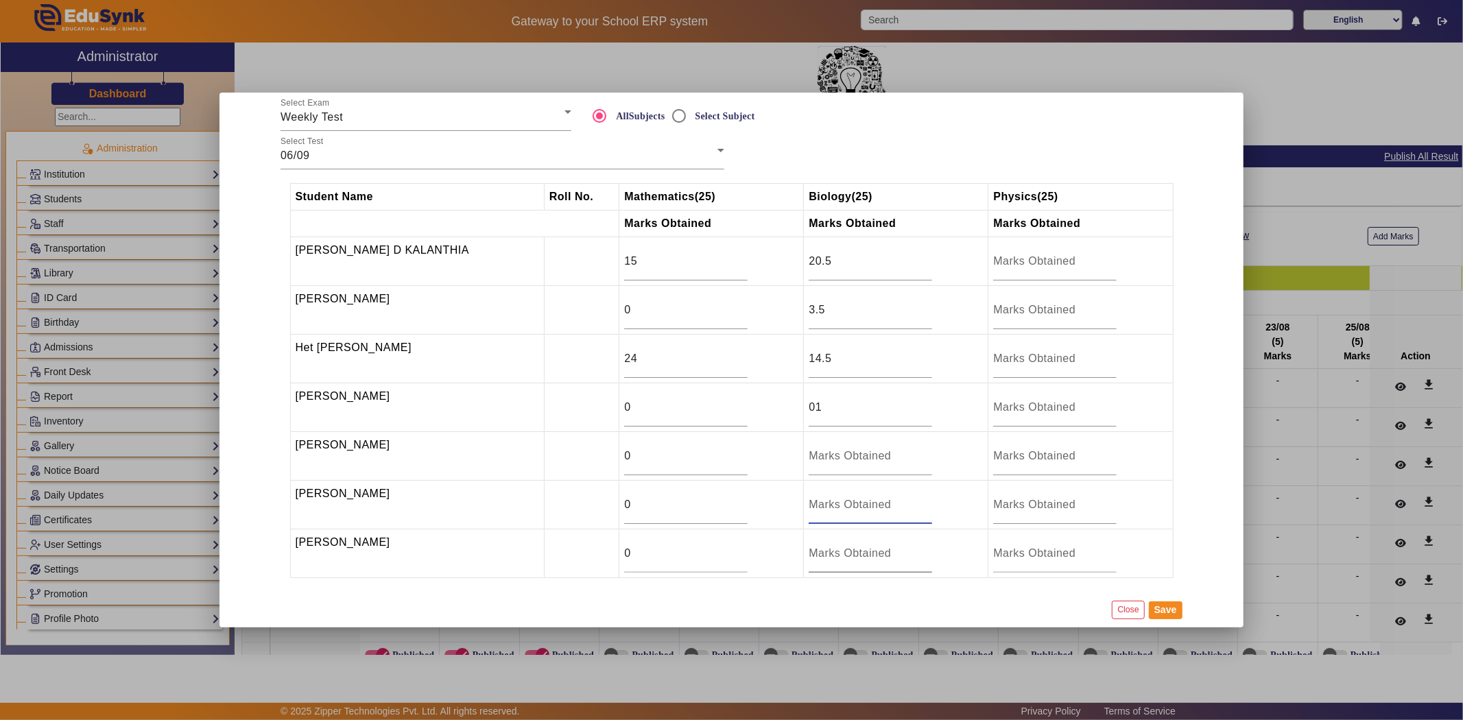
click at [820, 560] on input "number" at bounding box center [870, 553] width 123 height 16
click at [1166, 611] on button "Save" at bounding box center [1166, 610] width 34 height 18
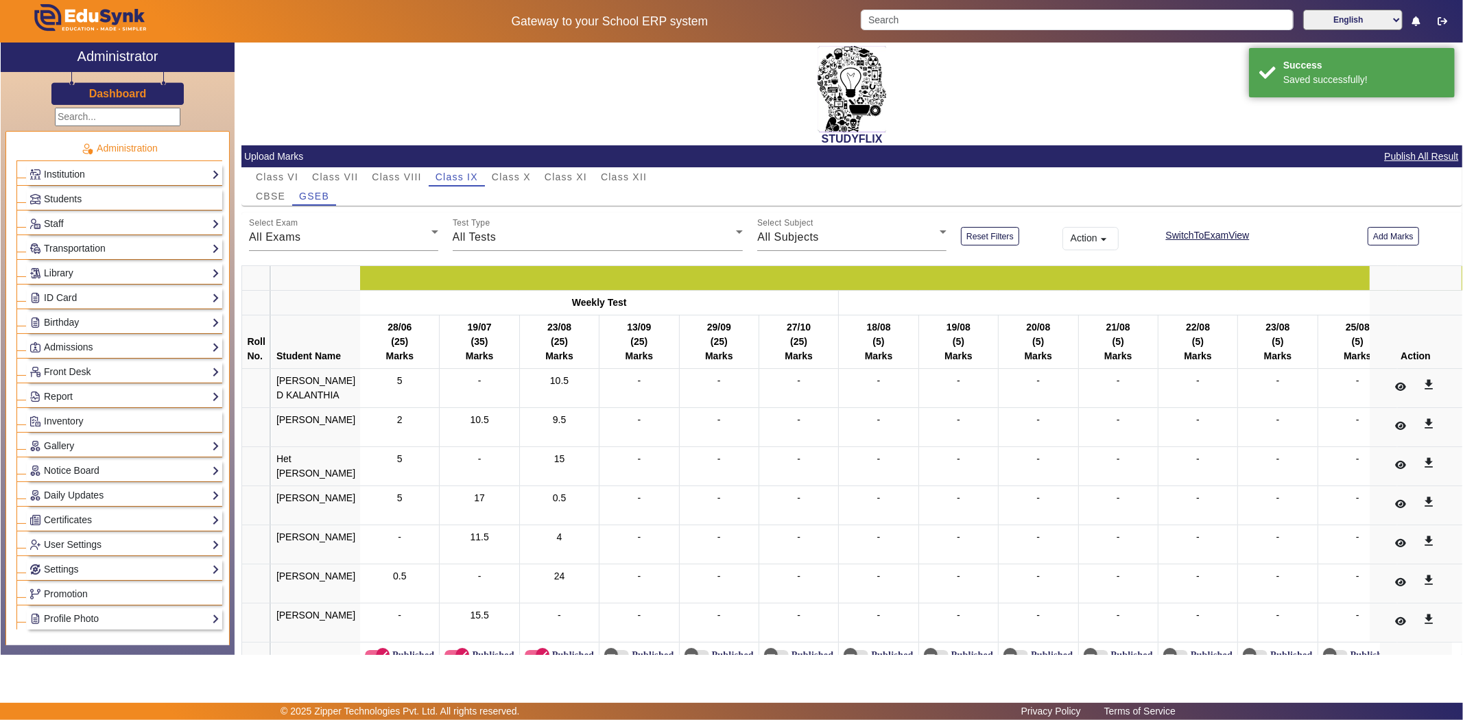
scroll to position [37, 0]
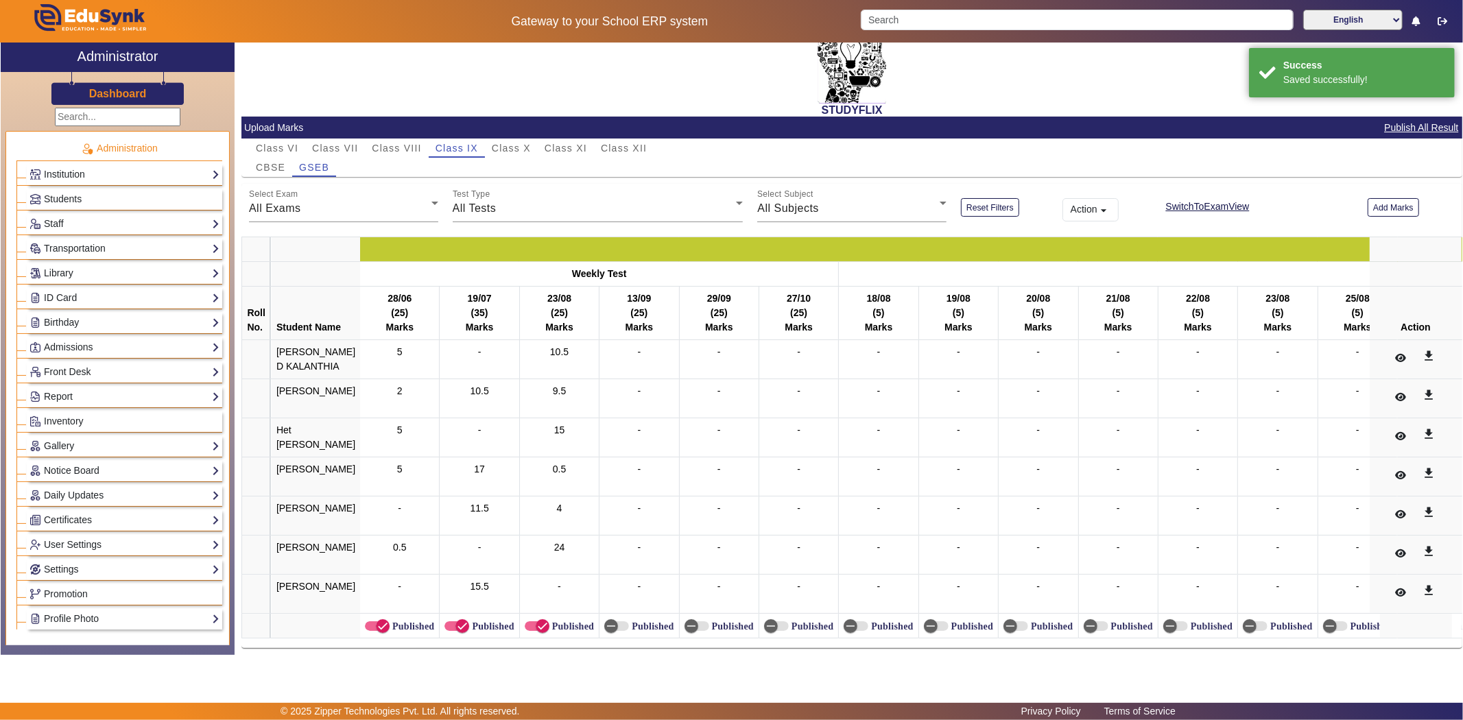
click at [320, 200] on div "All Exams" at bounding box center [340, 208] width 182 height 16
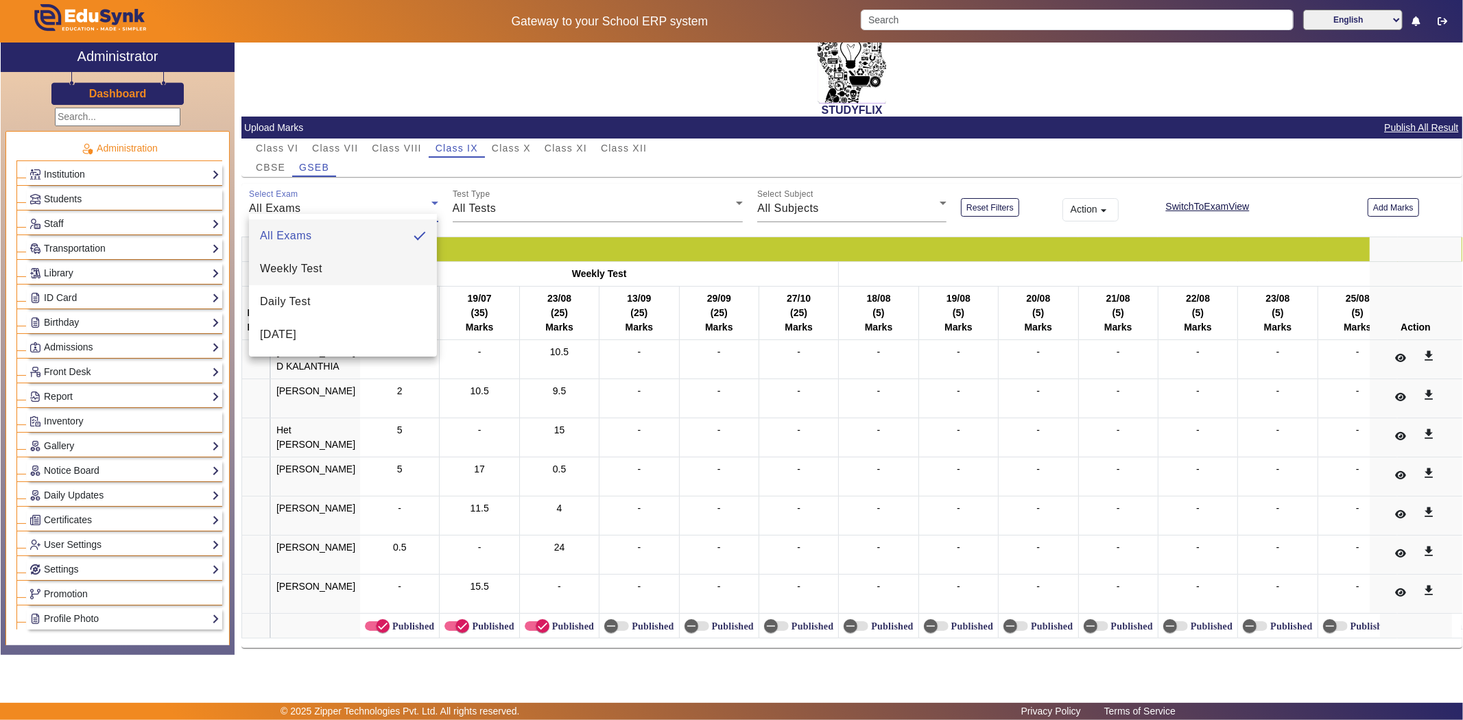
click at [355, 274] on mat-option "Weekly Test" at bounding box center [343, 268] width 188 height 33
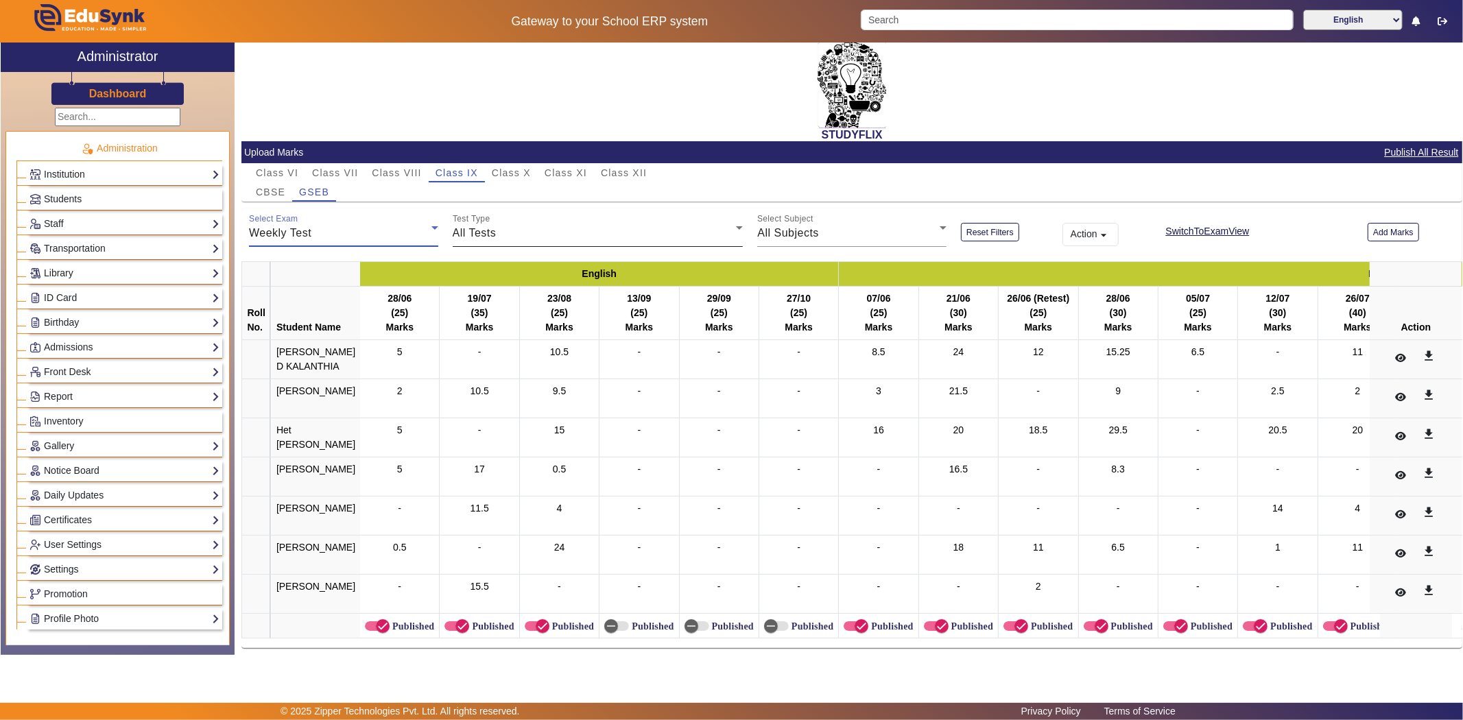
scroll to position [12, 0]
click at [599, 225] on div "All Tests" at bounding box center [595, 233] width 284 height 16
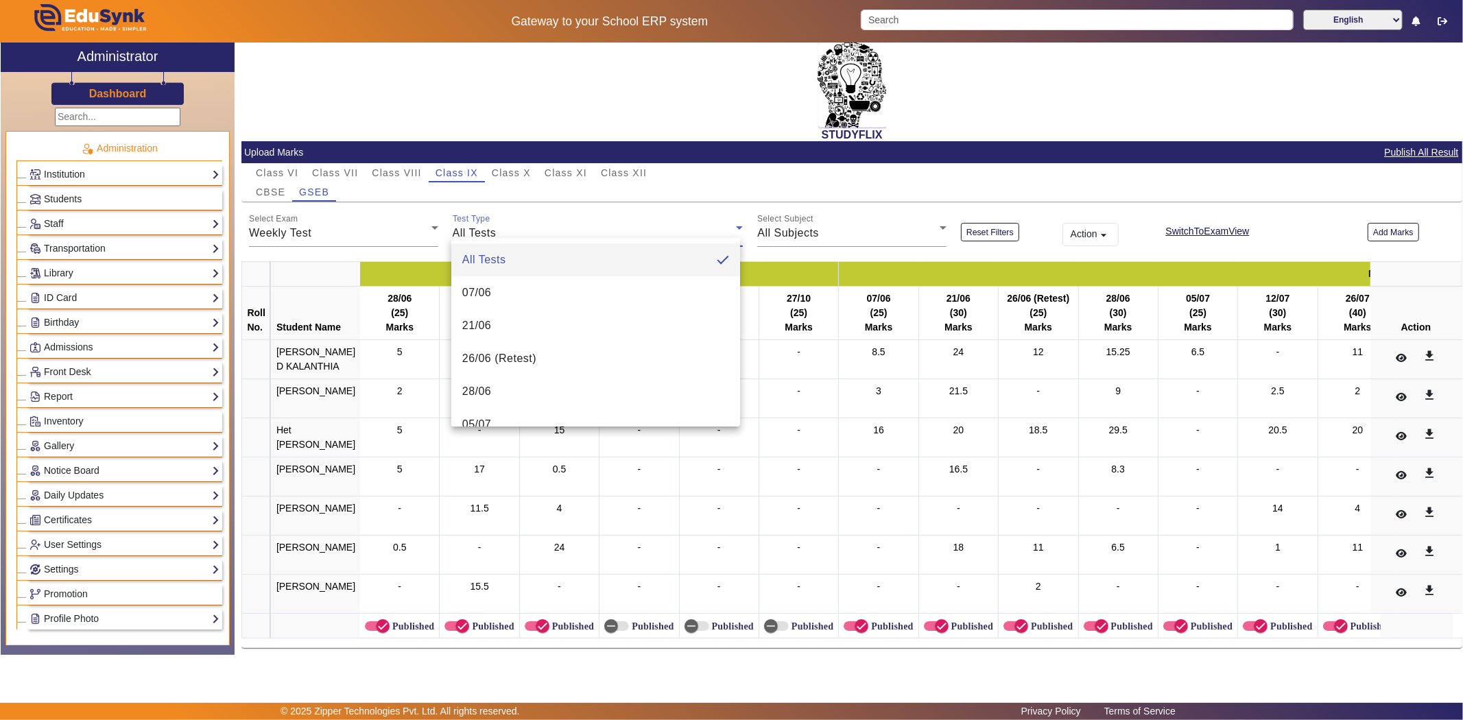
scroll to position [381, 0]
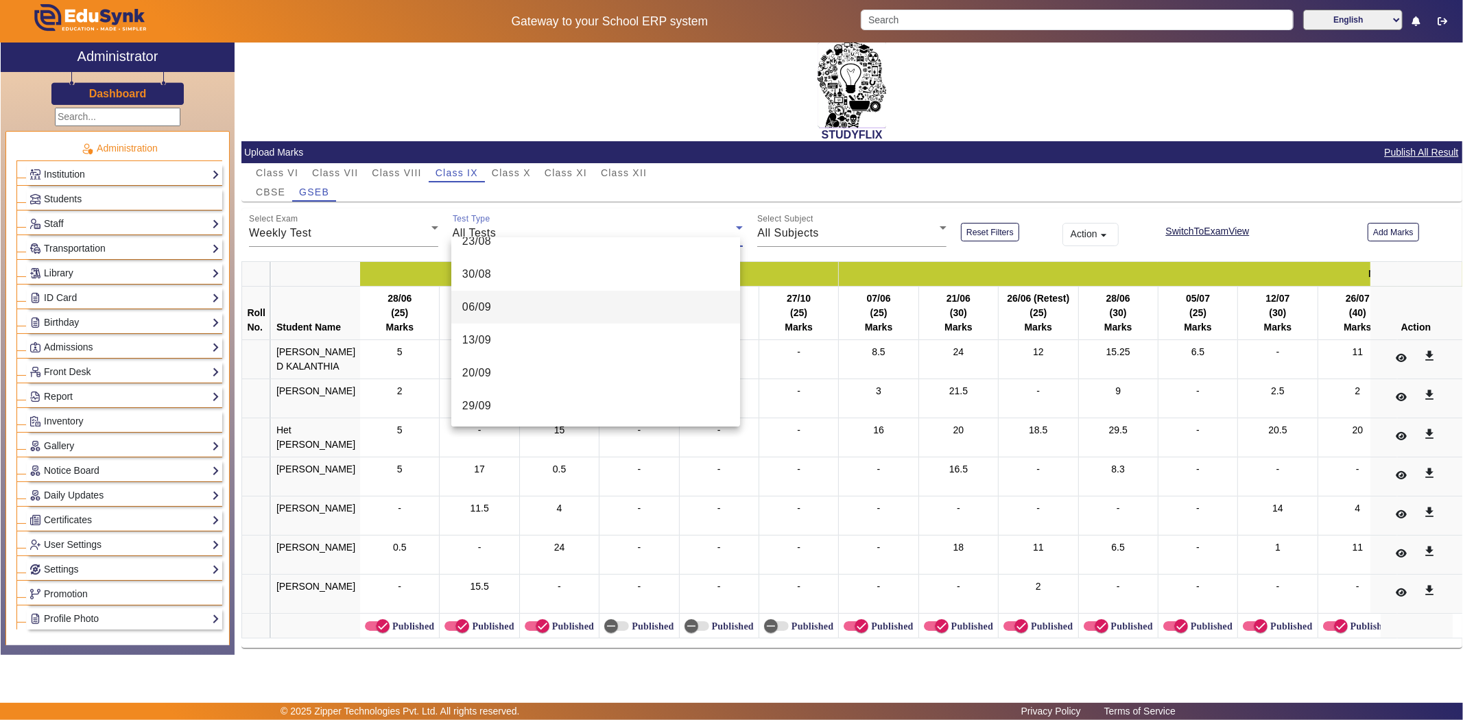
click at [525, 311] on mat-option "06/09" at bounding box center [595, 307] width 289 height 33
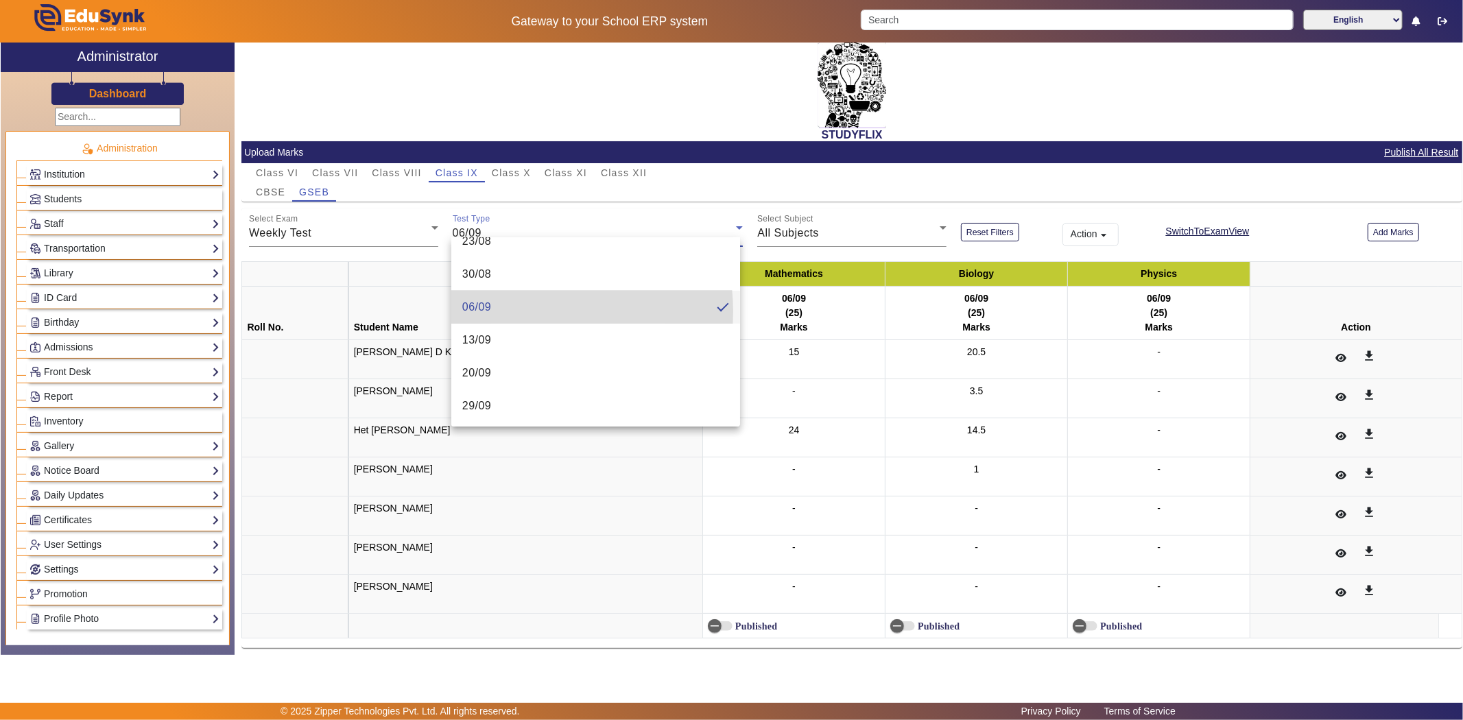
scroll to position [5, 0]
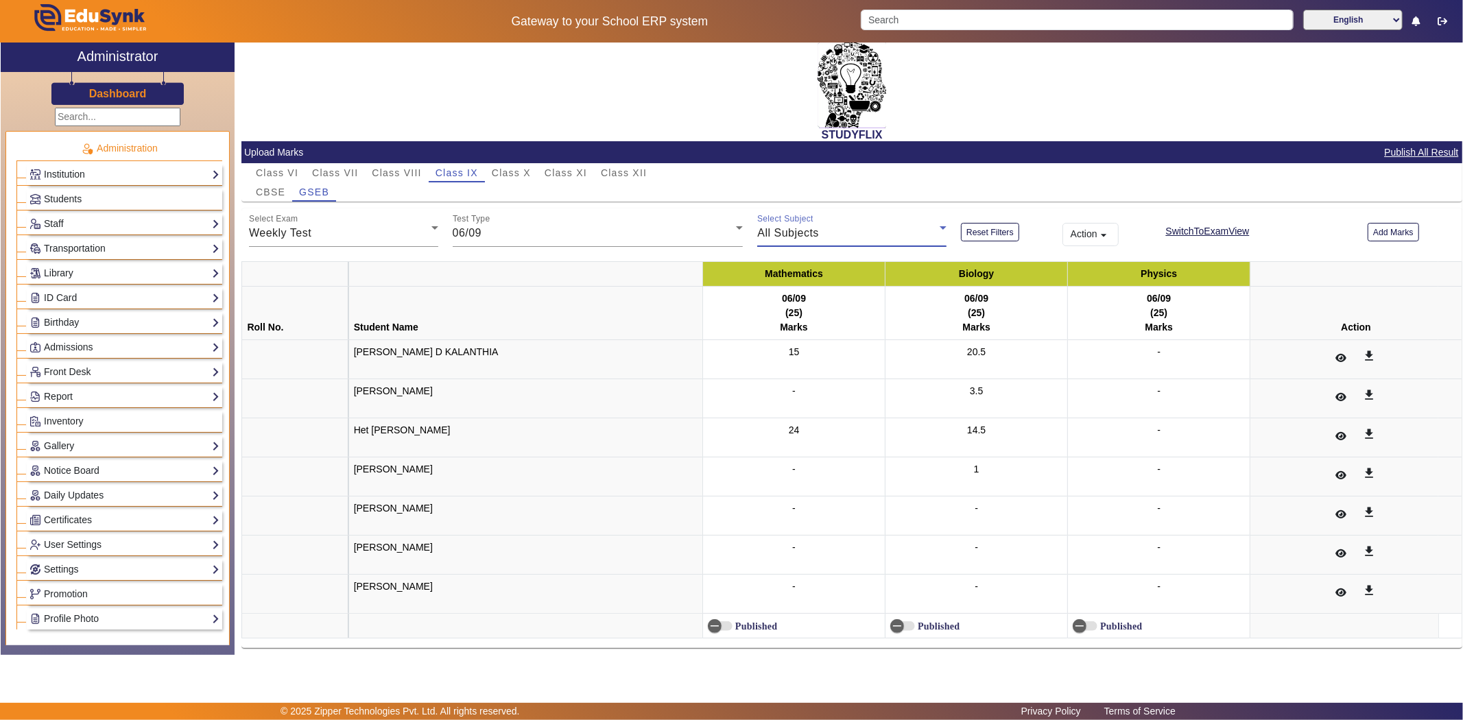
click at [834, 234] on div "All Subjects" at bounding box center [848, 233] width 182 height 16
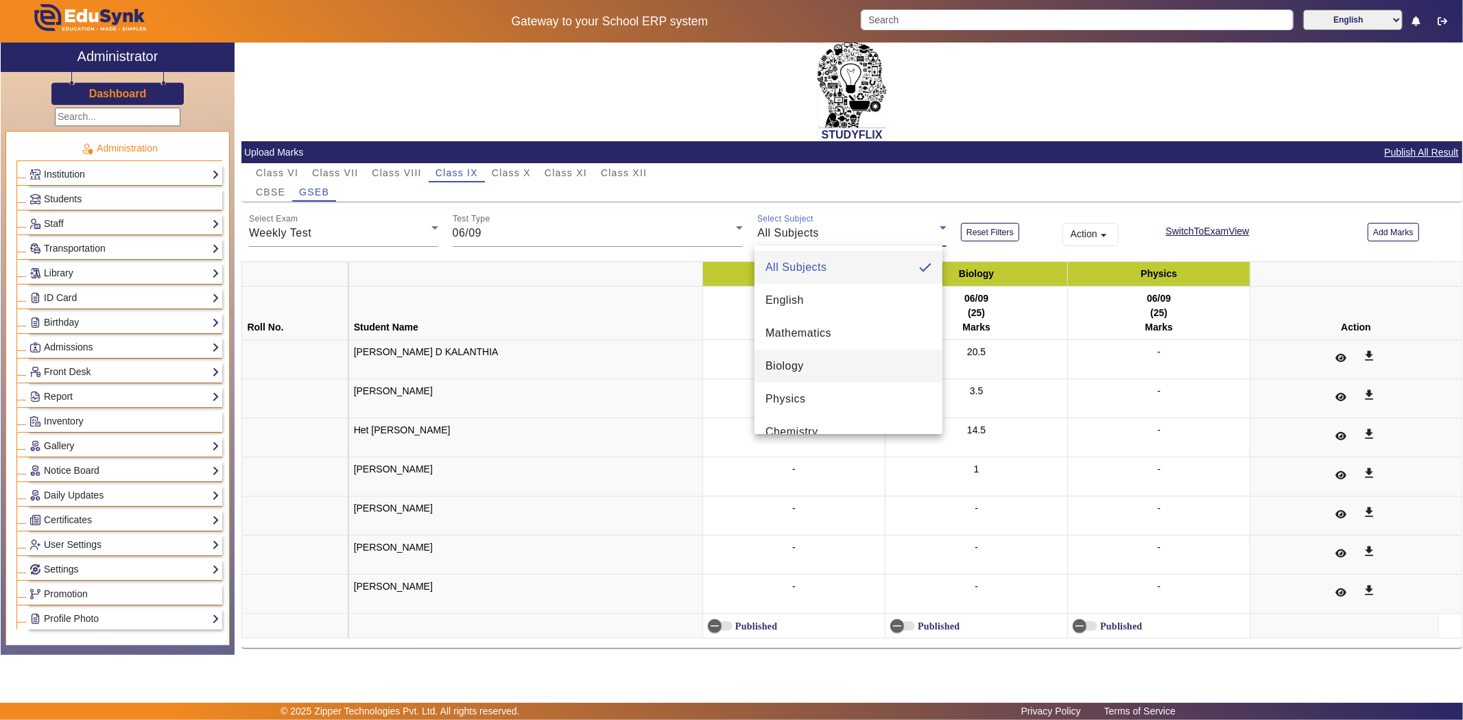
click at [820, 366] on mat-option "Biology" at bounding box center [848, 366] width 188 height 33
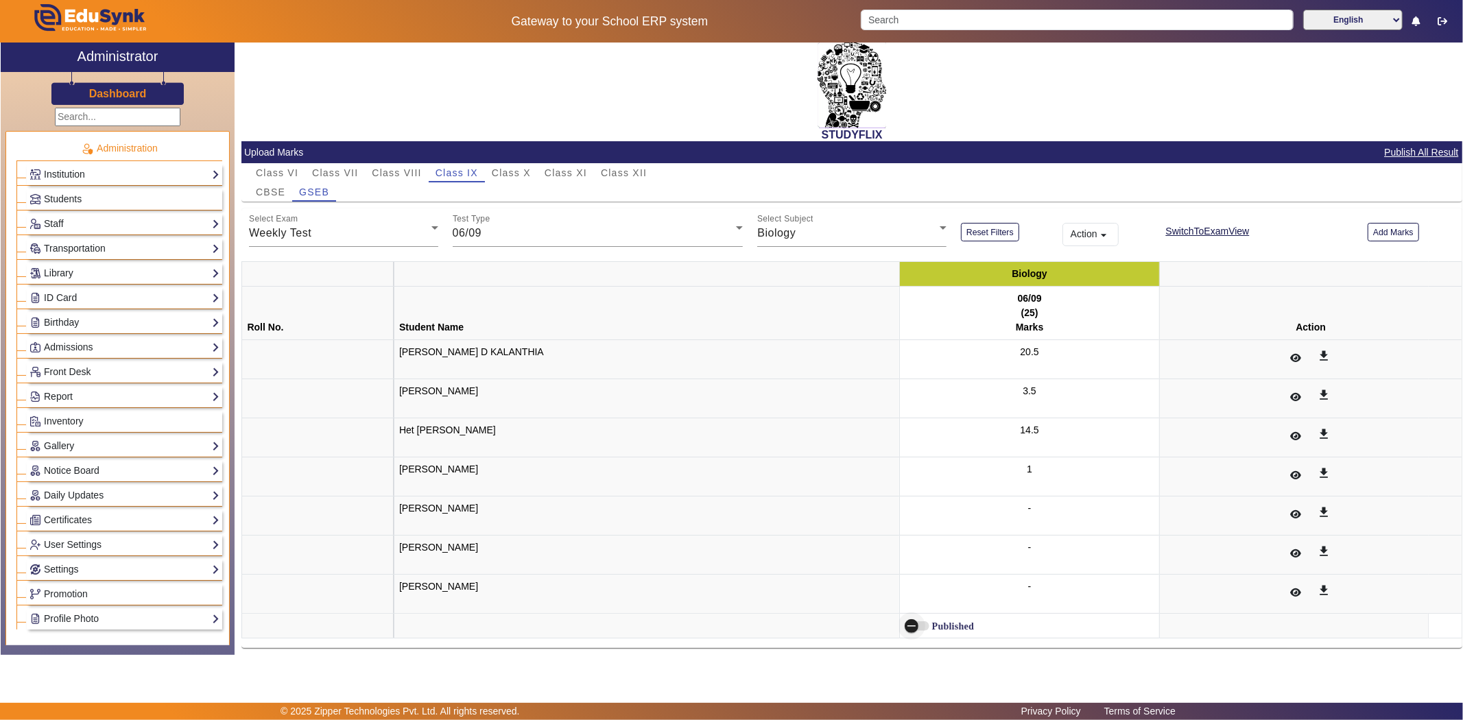
click at [905, 622] on span "button" at bounding box center [912, 626] width 14 height 14
click at [272, 173] on span "Class VI" at bounding box center [277, 173] width 43 height 10
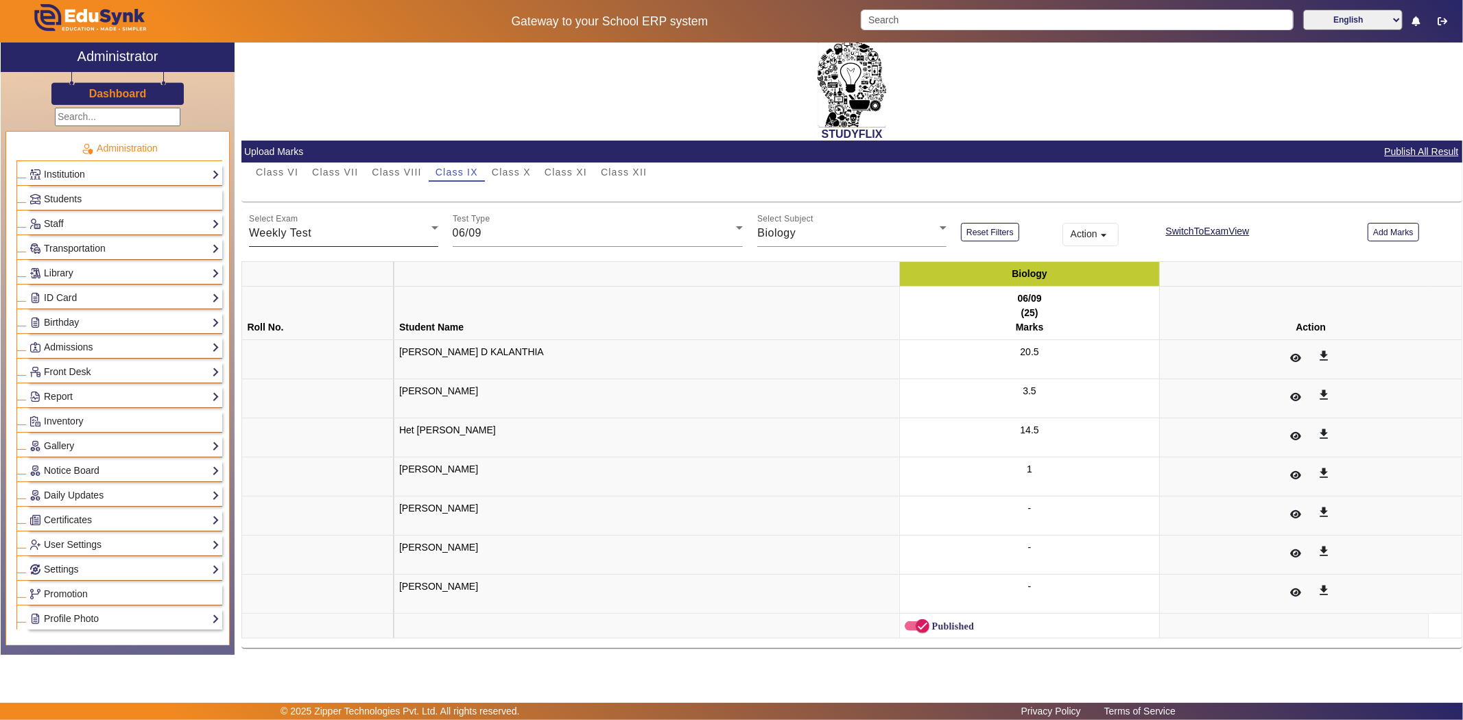
scroll to position [0, 0]
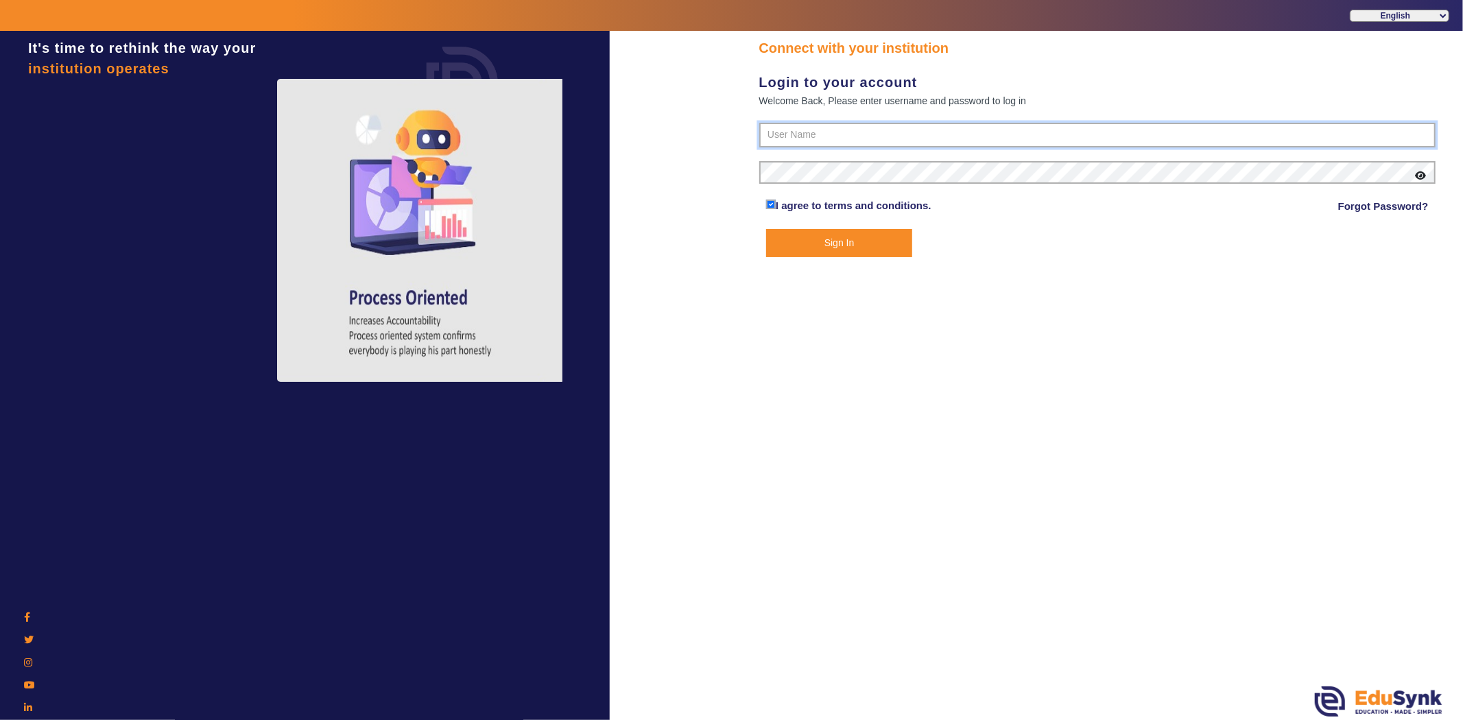
type input "6354922771"
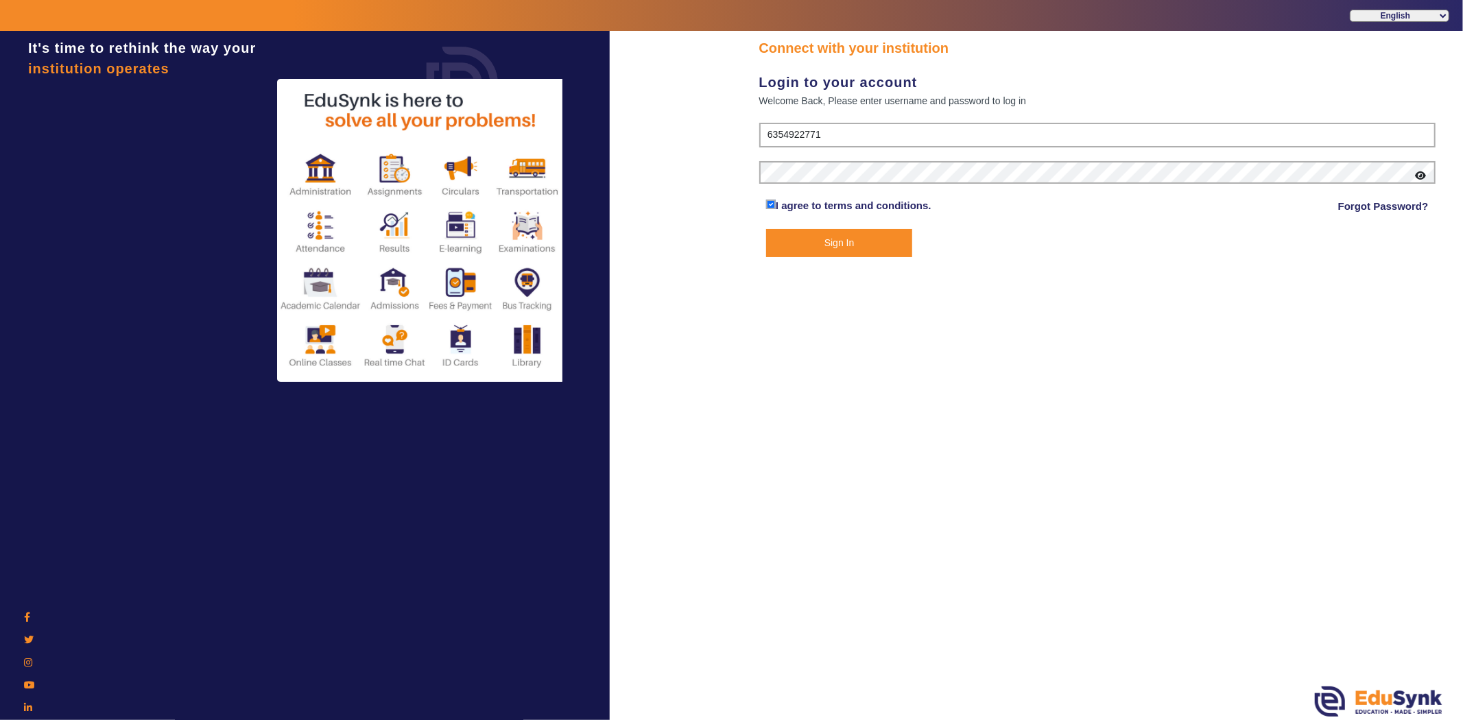
click at [868, 248] on button "Sign In" at bounding box center [839, 243] width 146 height 28
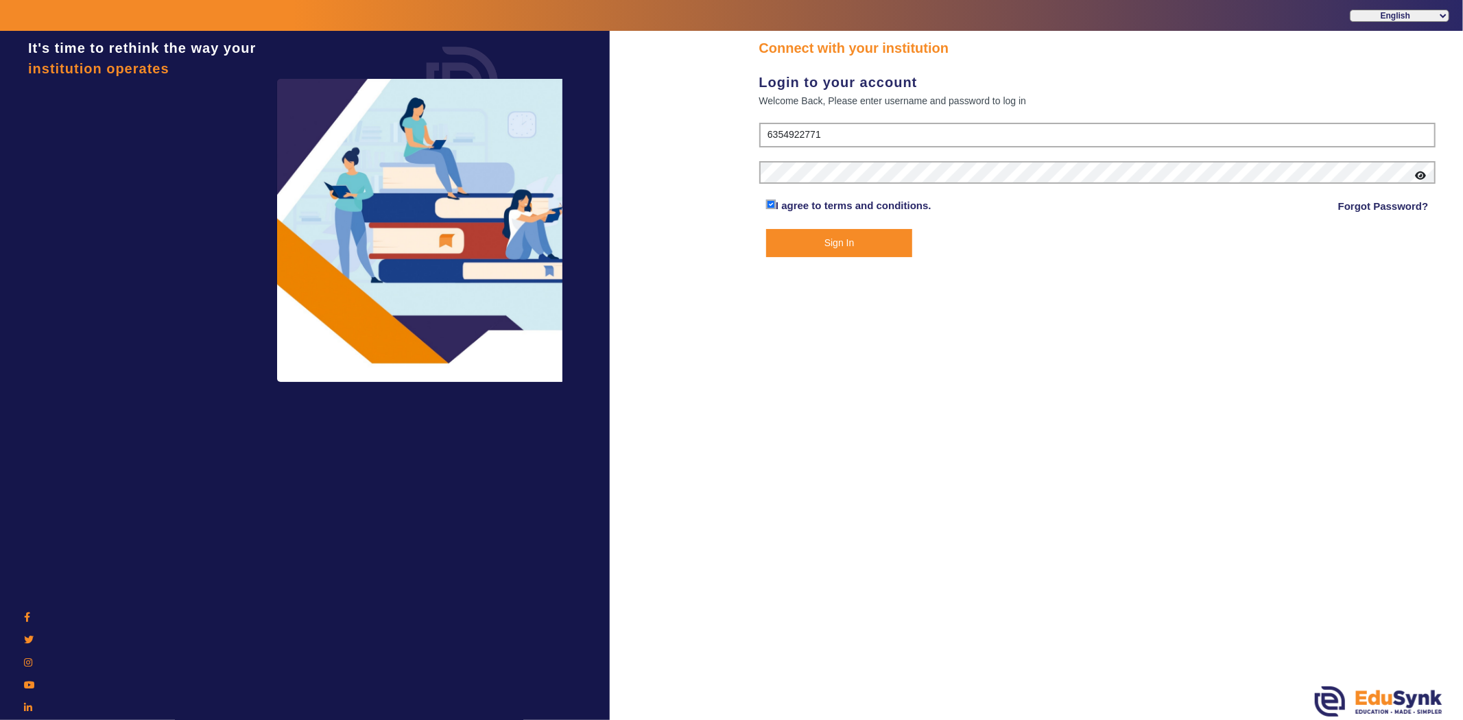
drag, startPoint x: 986, startPoint y: 516, endPoint x: 835, endPoint y: 320, distance: 247.9
click at [981, 508] on div "Connect with your institution Login to your account Welcome Back, Please enter …" at bounding box center [1098, 377] width 732 height 693
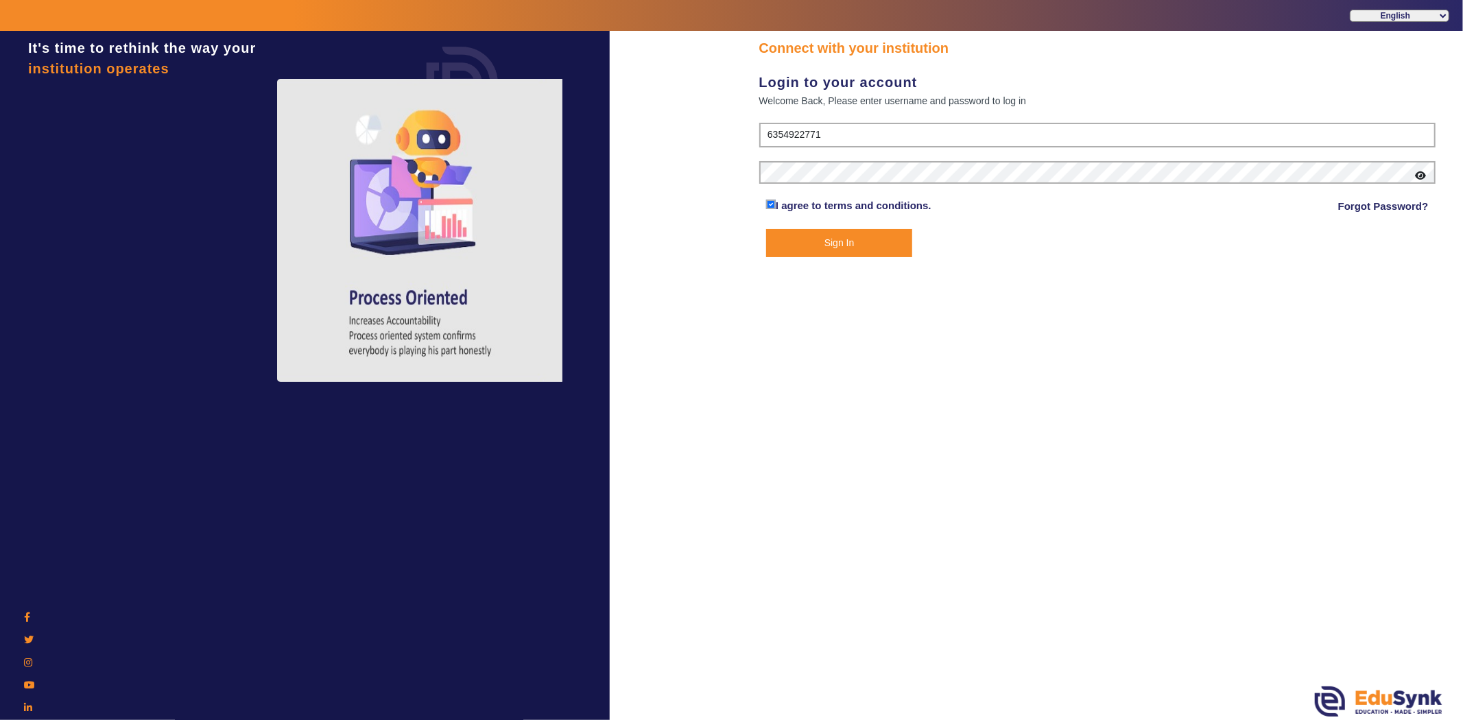
click at [824, 234] on button "Sign In" at bounding box center [839, 243] width 146 height 28
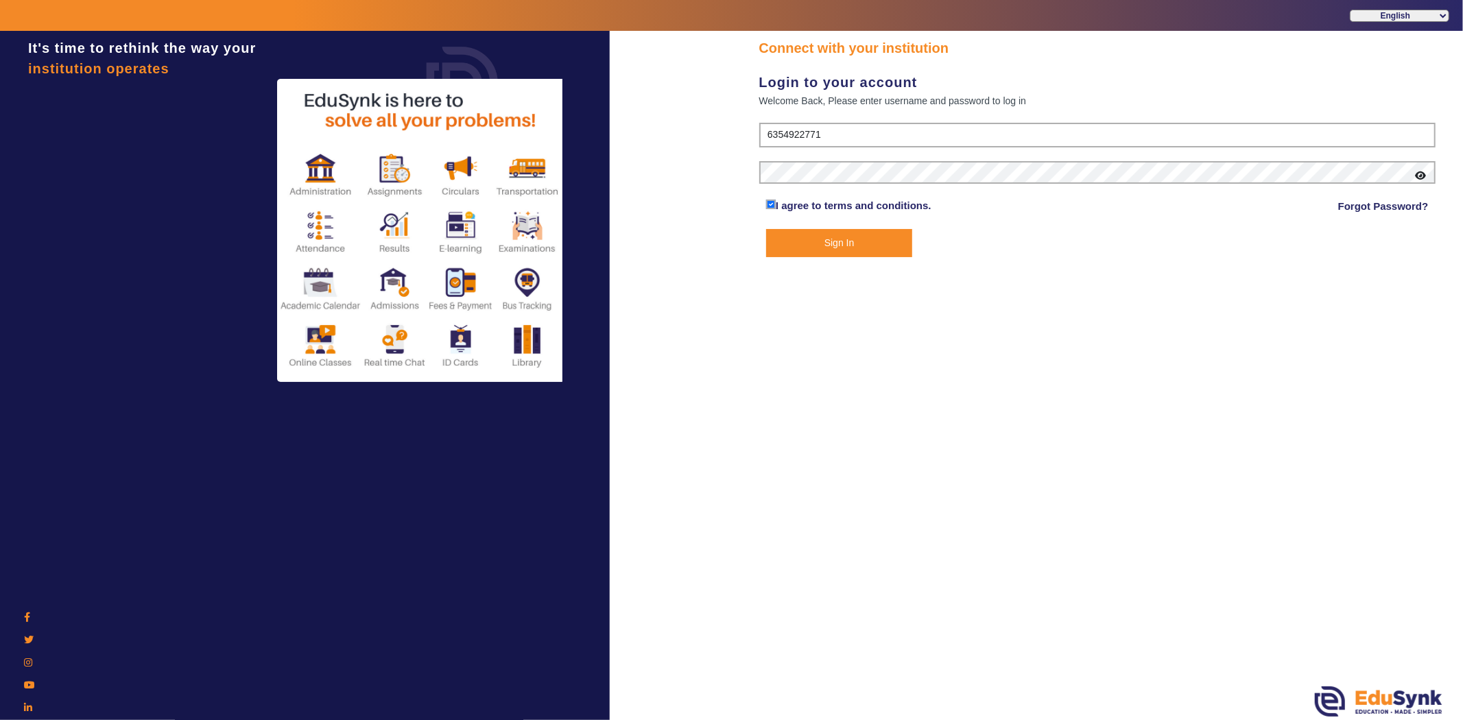
click at [860, 240] on button "Sign In" at bounding box center [839, 243] width 146 height 28
